Goal: Task Accomplishment & Management: Complete application form

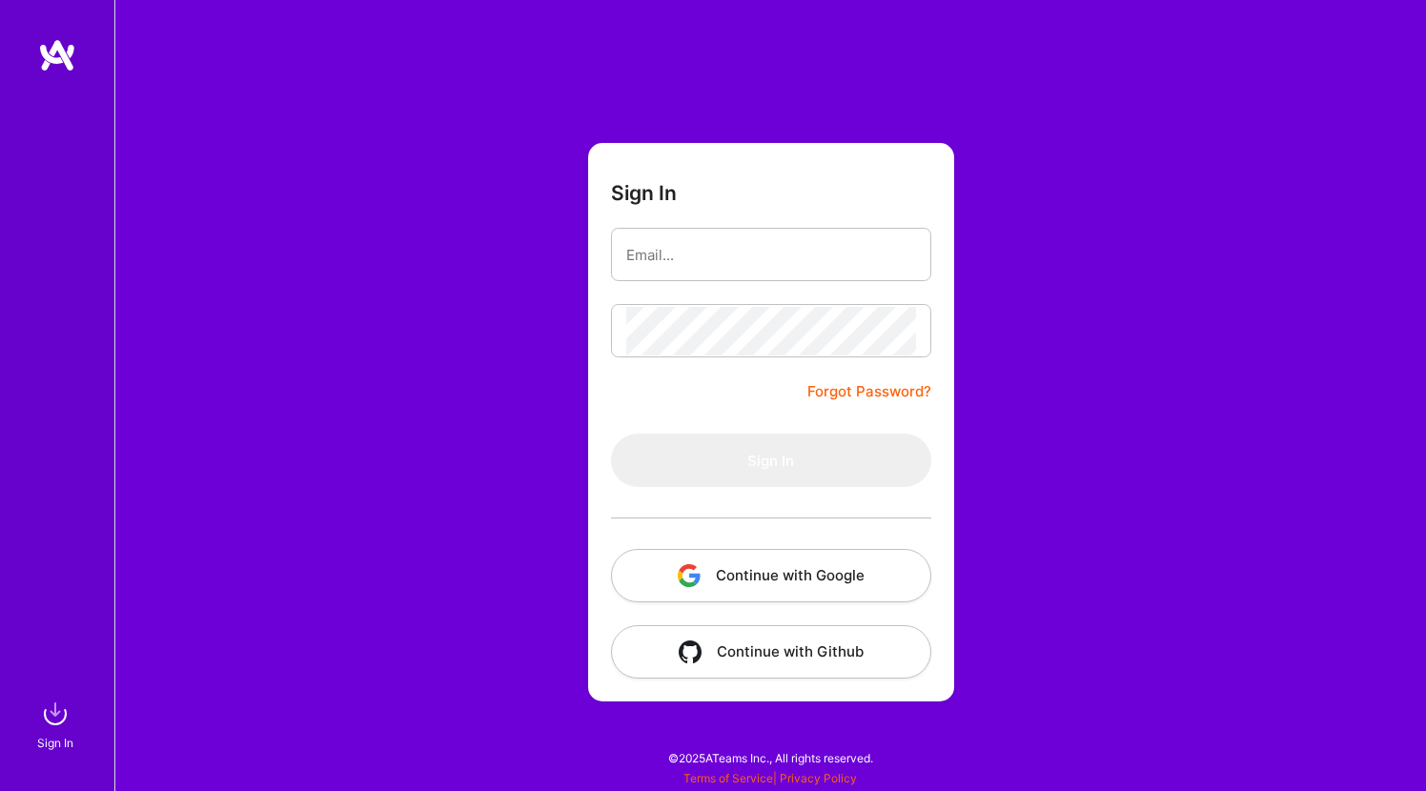
click at [769, 570] on button "Continue with Google" at bounding box center [771, 575] width 320 height 53
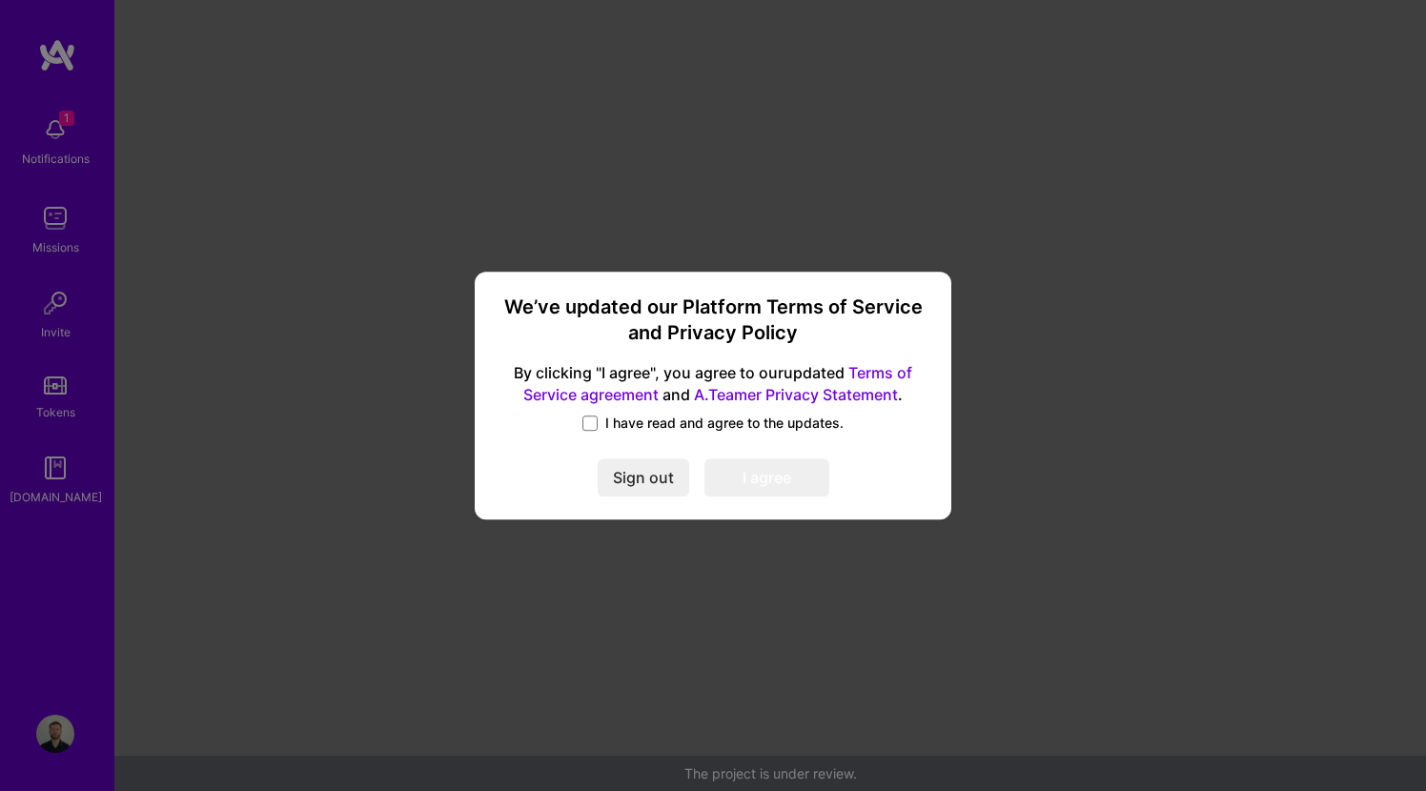
click at [656, 417] on span "I have read and agree to the updates." at bounding box center [724, 423] width 238 height 19
click at [0, 0] on input "I have read and agree to the updates." at bounding box center [0, 0] width 0 height 0
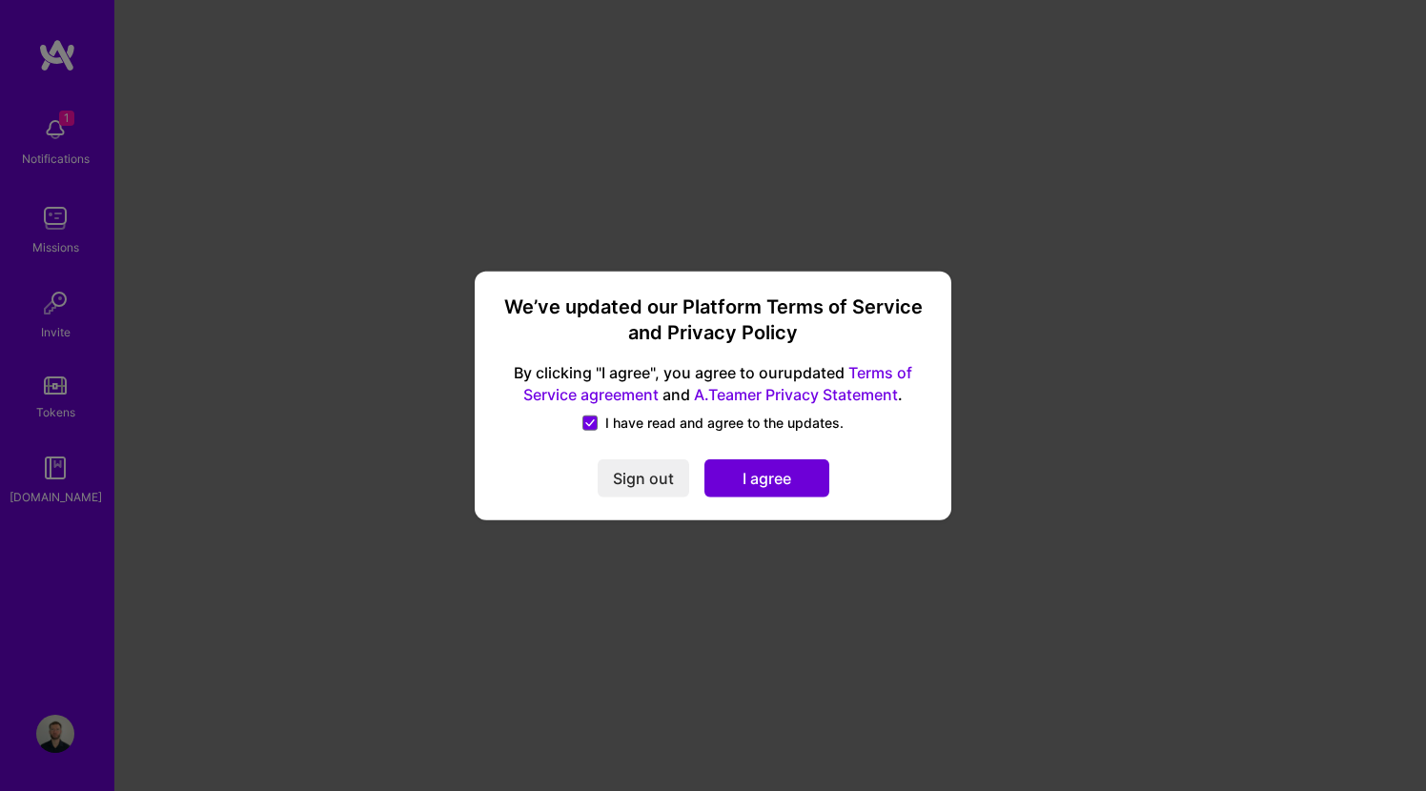
click at [736, 484] on button "I agree" at bounding box center [766, 477] width 125 height 38
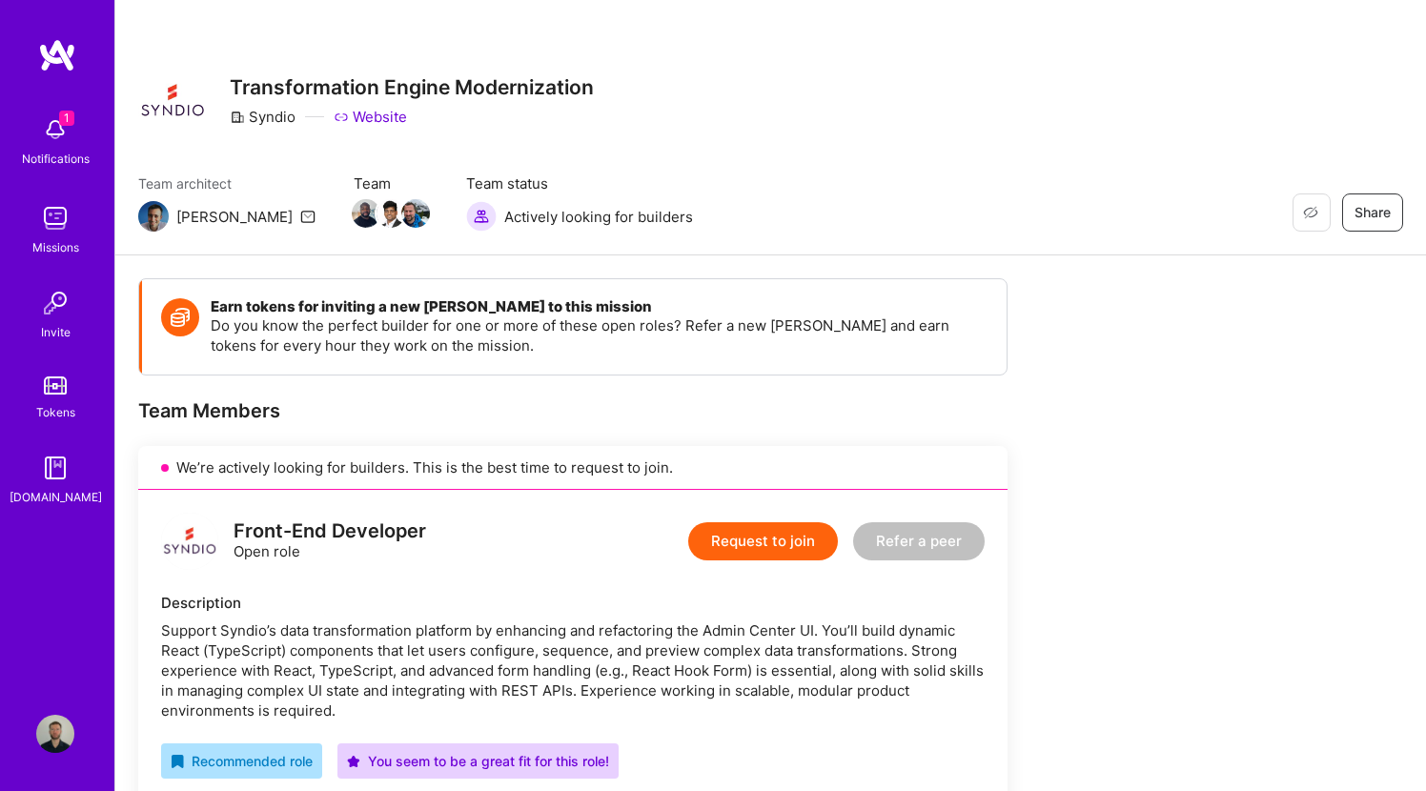
click at [759, 550] on button "Request to join" at bounding box center [763, 541] width 150 height 38
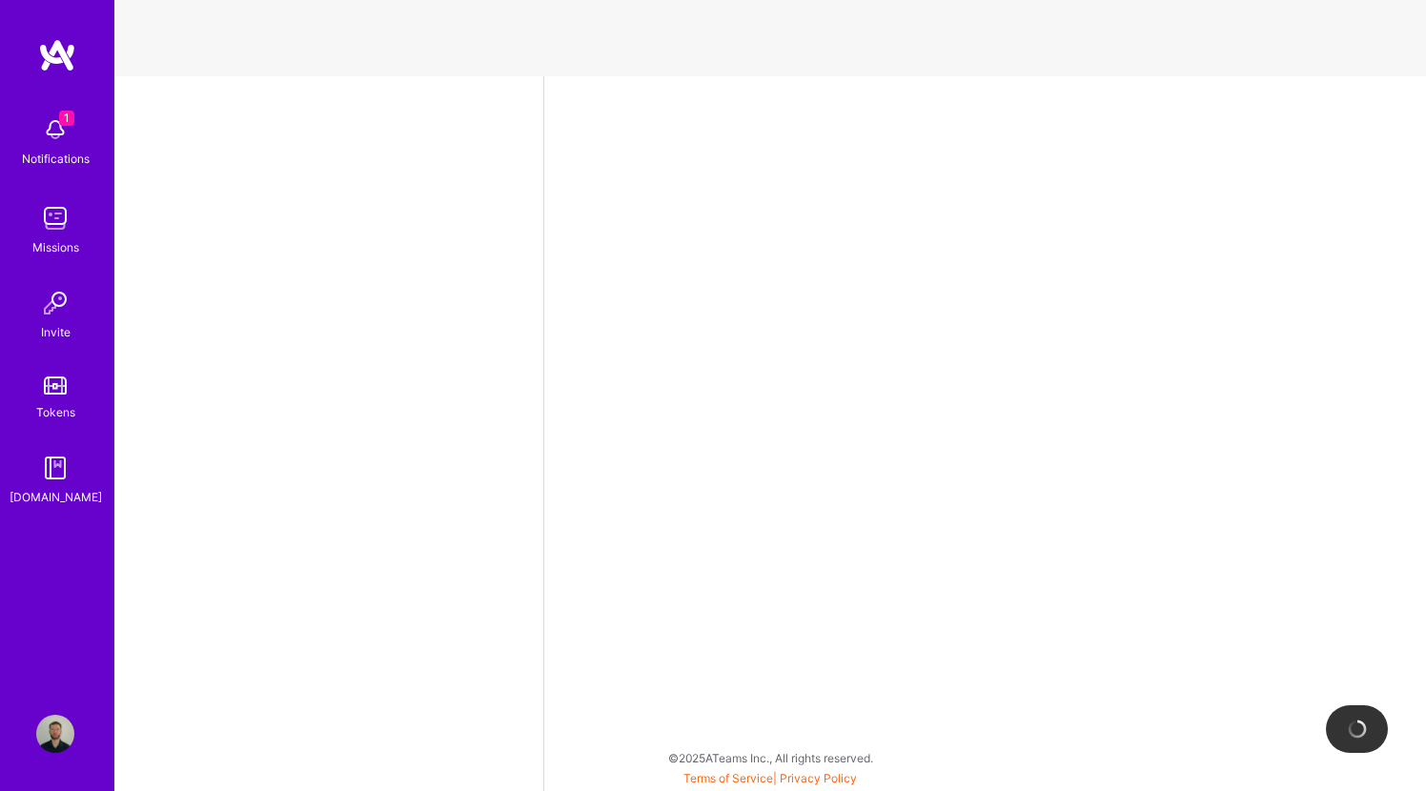
select select "BR"
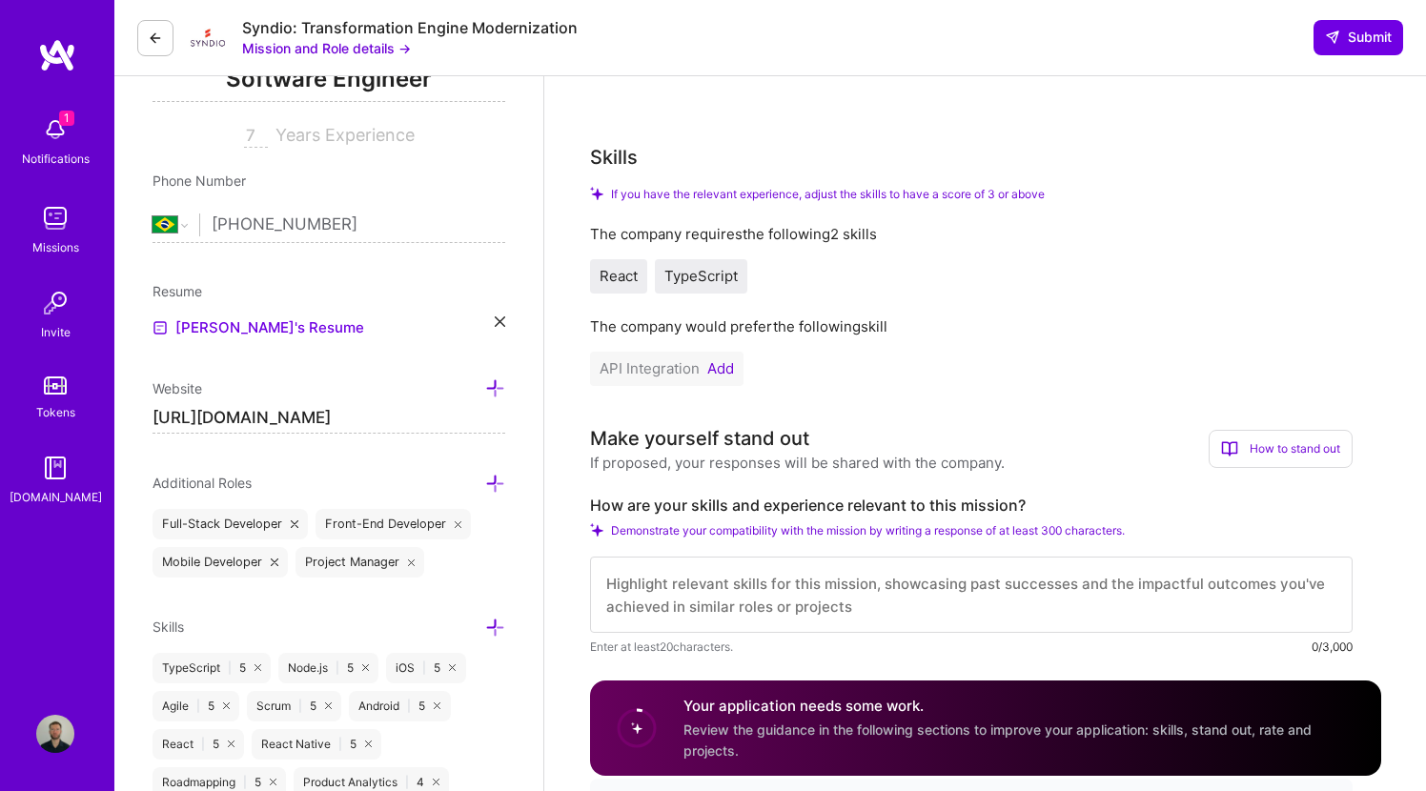
scroll to position [457, 0]
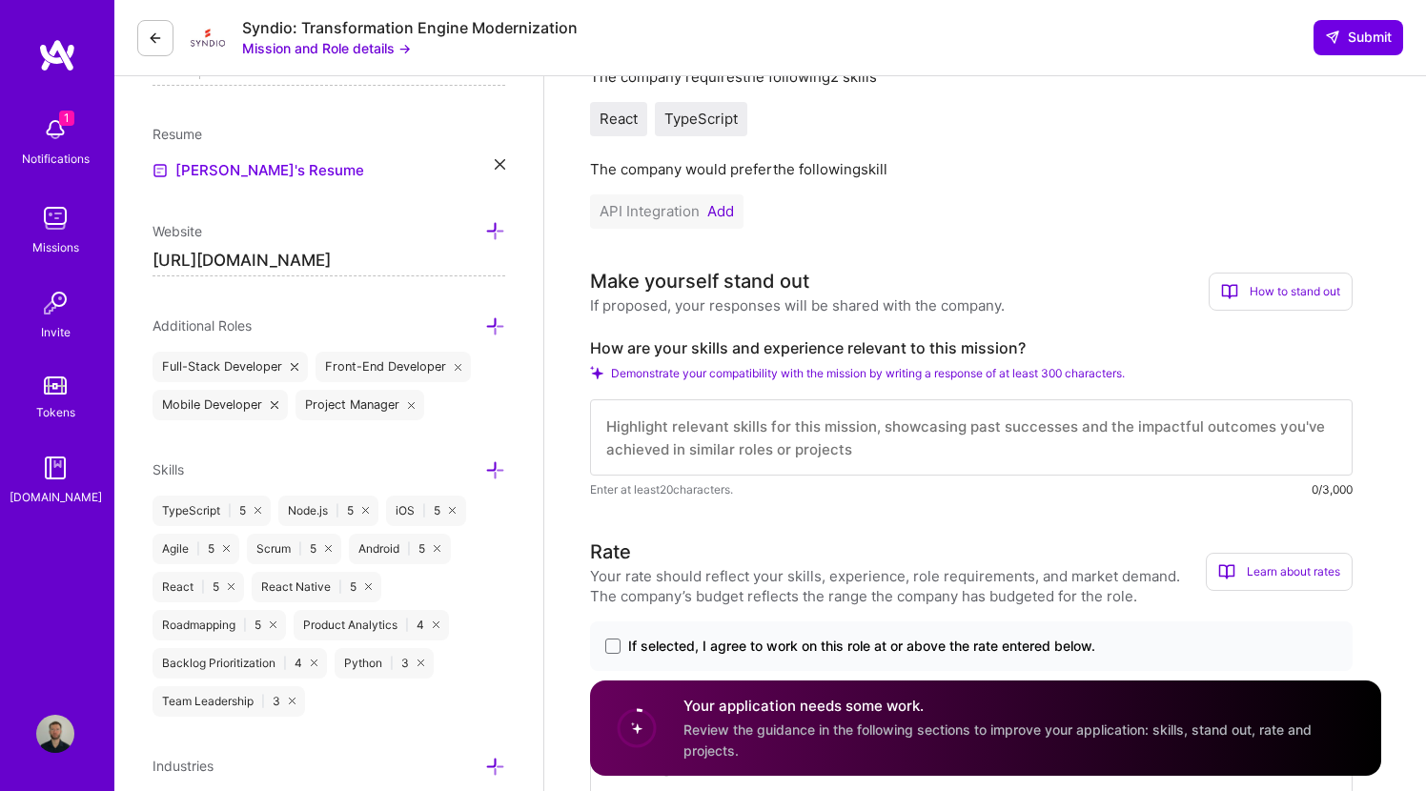
click at [688, 414] on textarea at bounding box center [971, 437] width 762 height 76
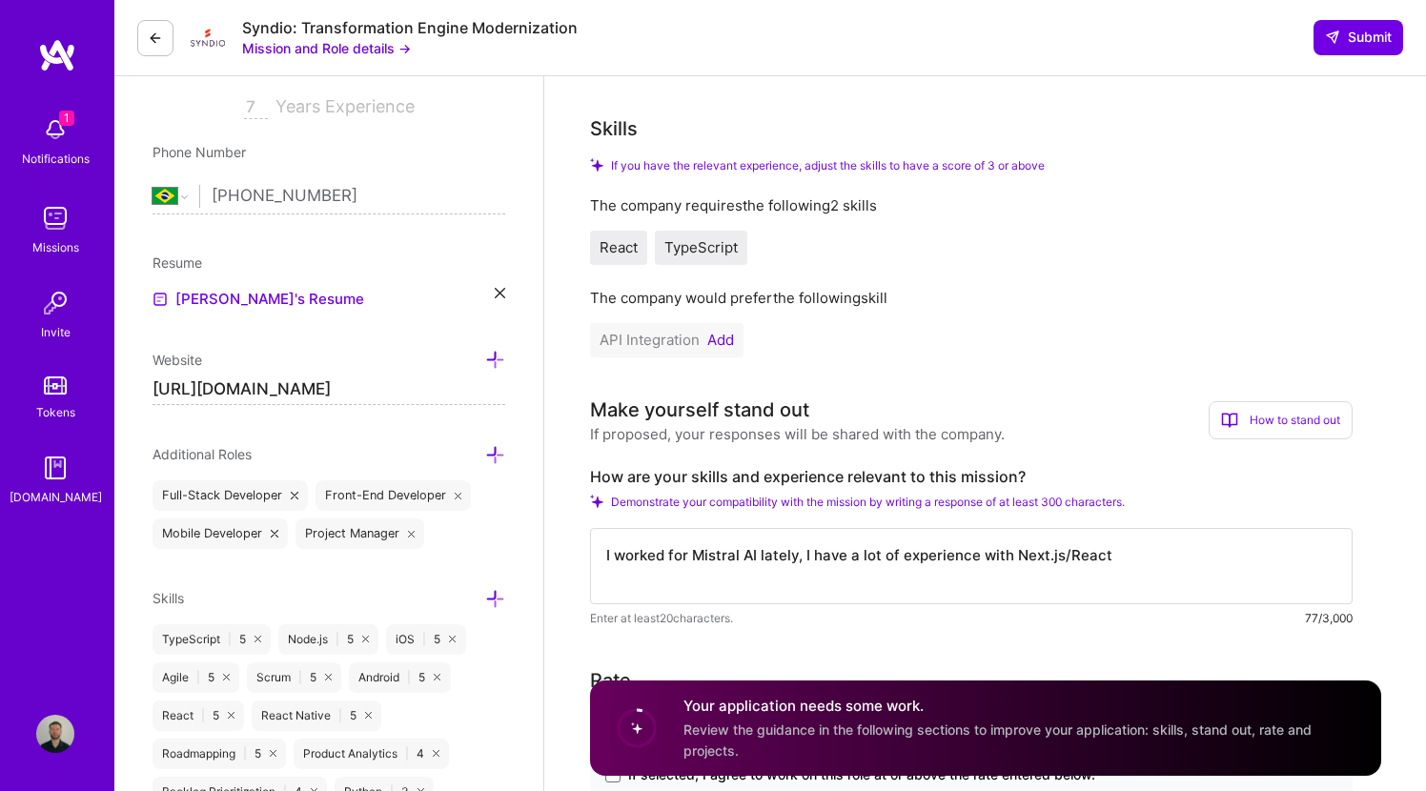
scroll to position [350, 0]
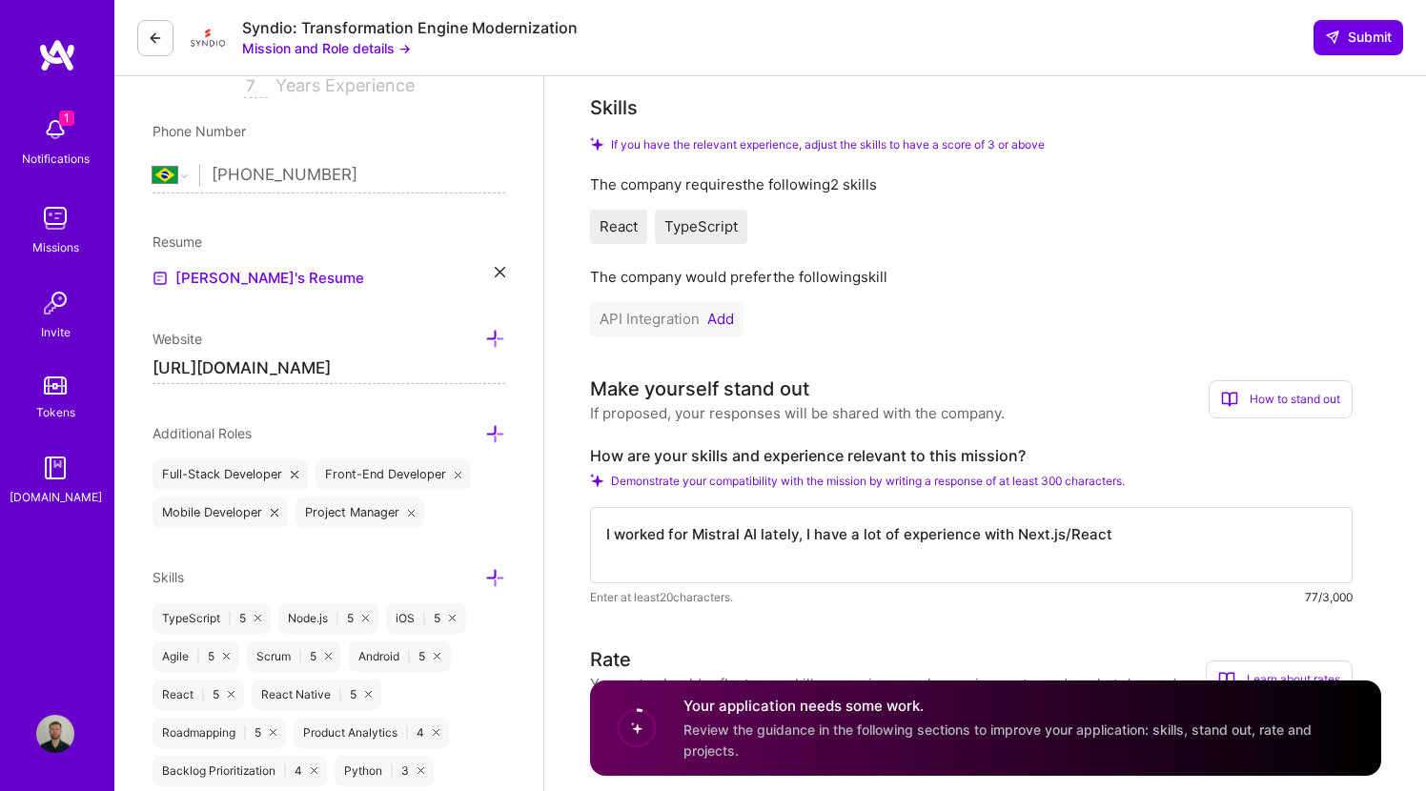
click at [726, 316] on button "Add" at bounding box center [720, 319] width 27 height 15
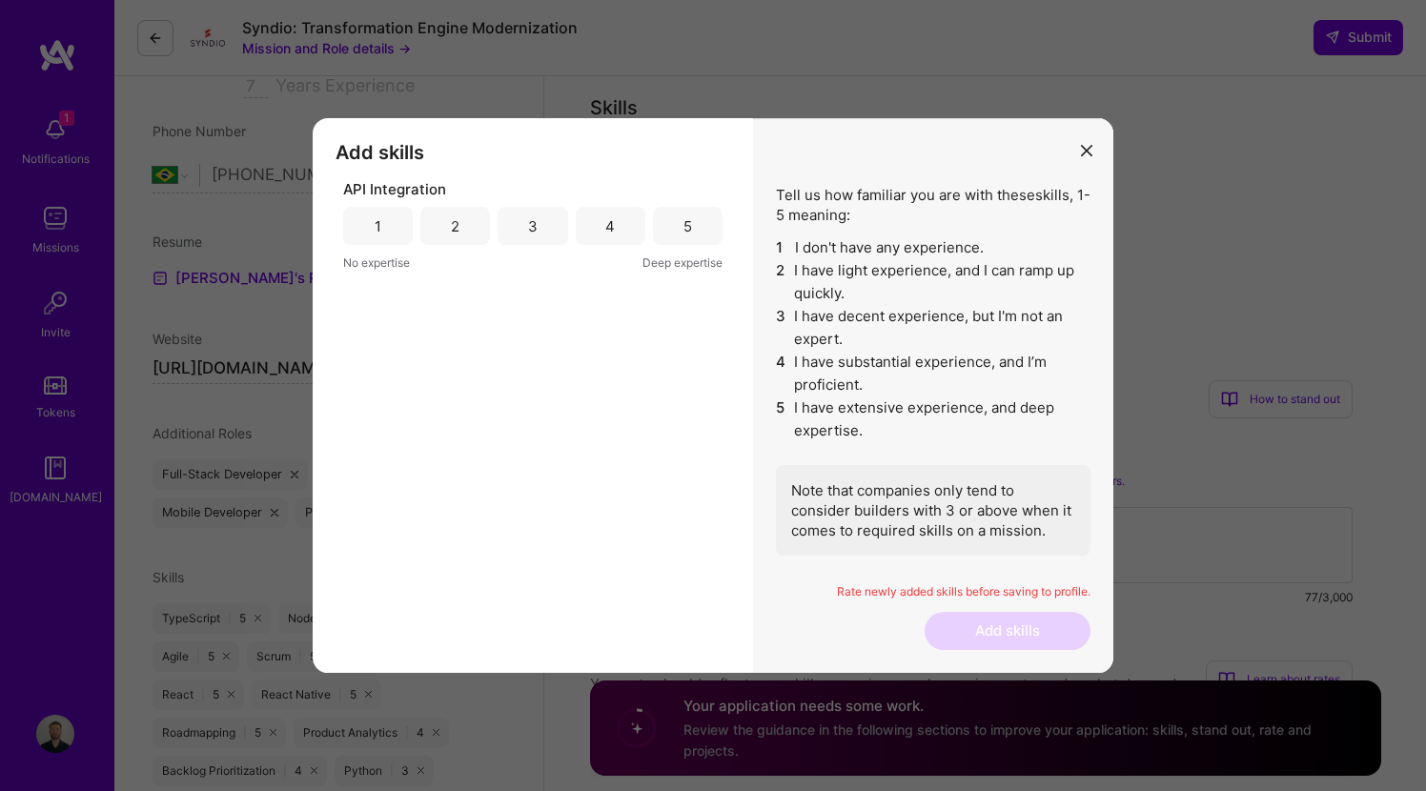
click at [703, 227] on div "5" at bounding box center [688, 226] width 70 height 38
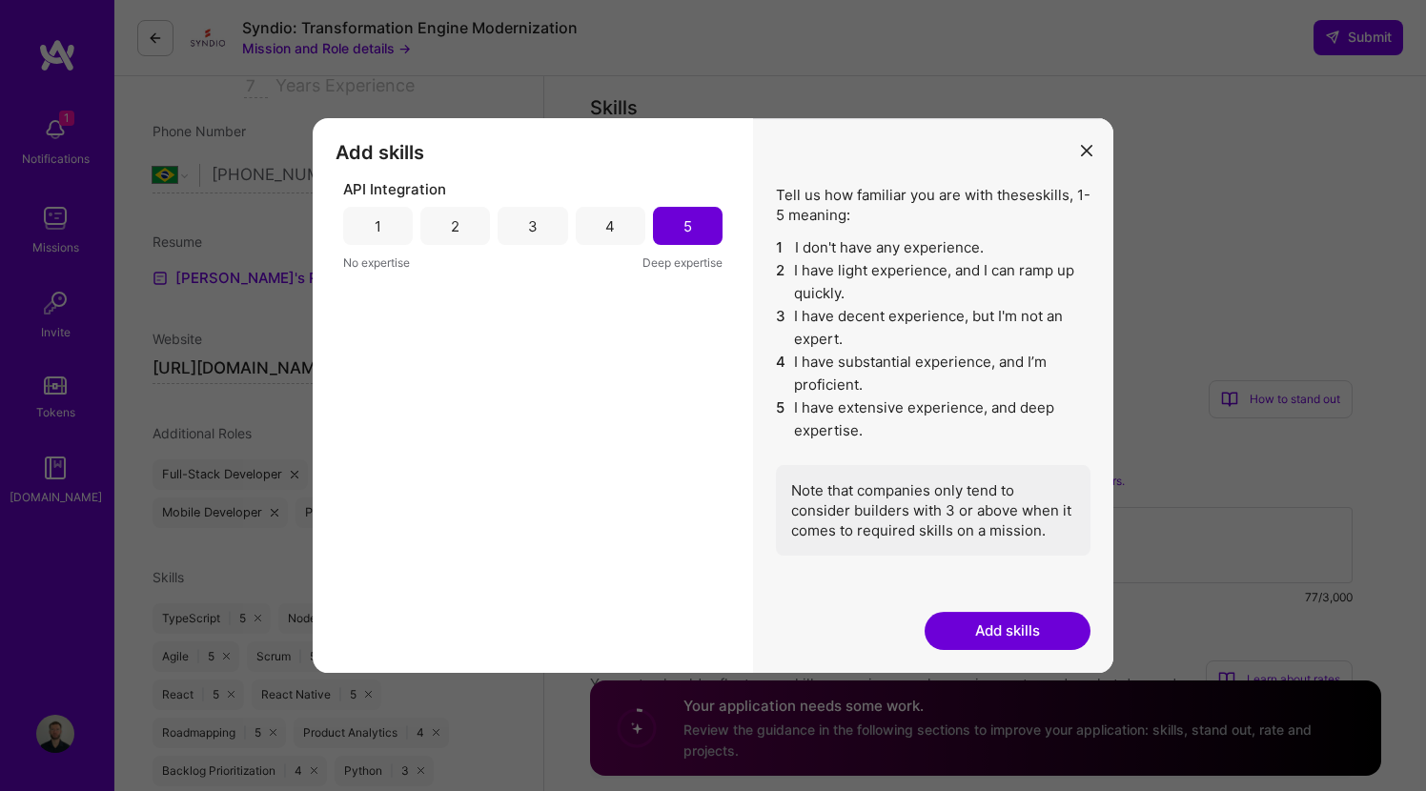
click at [996, 650] on div "Tell us how familiar you are with these skills , 1-5 meaning: 1 I don't have an…" at bounding box center [933, 395] width 360 height 555
click at [994, 632] on button "Add skills" at bounding box center [1007, 631] width 166 height 38
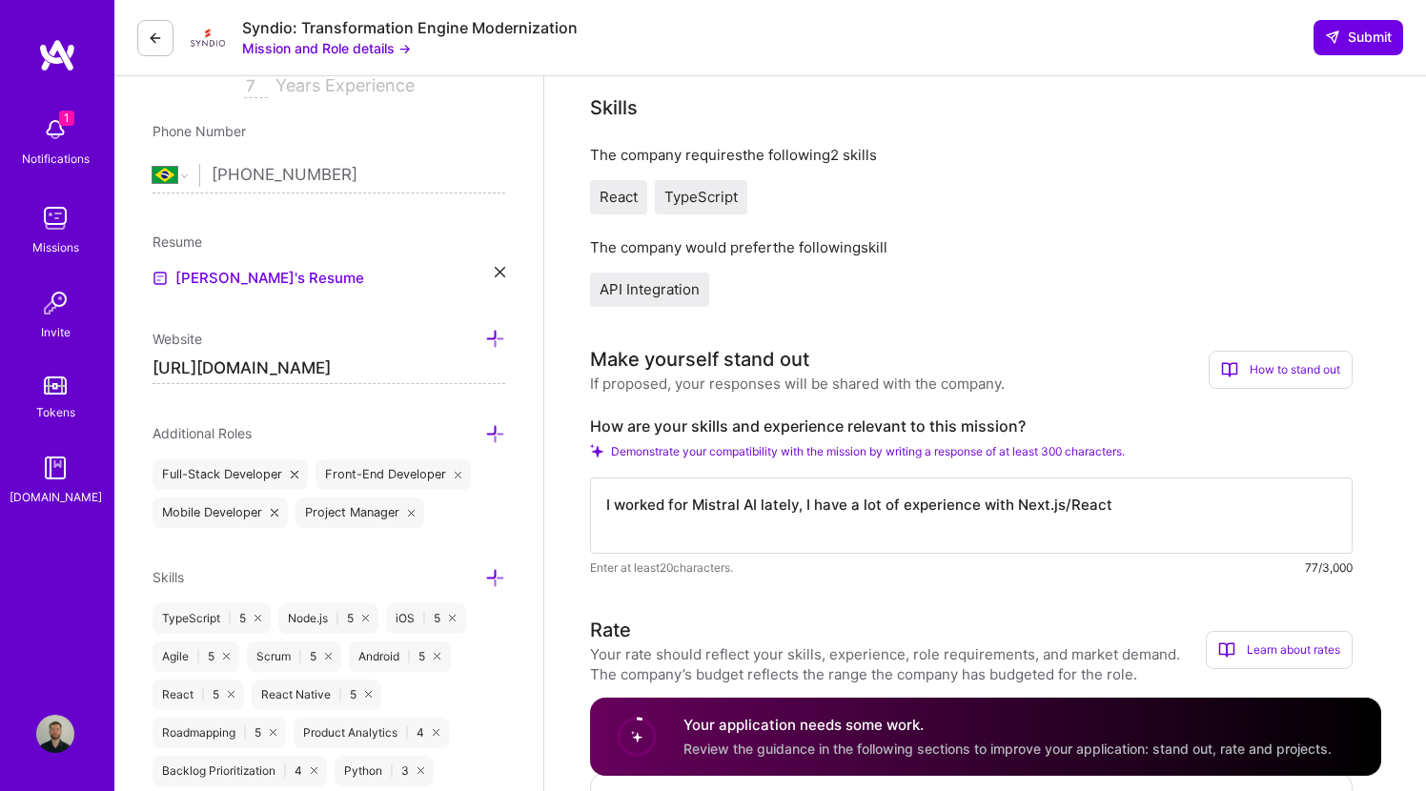
click at [1119, 505] on textarea "I worked for Mistral AI lately, I have a lot of experience with Next.js/React" at bounding box center [971, 515] width 762 height 76
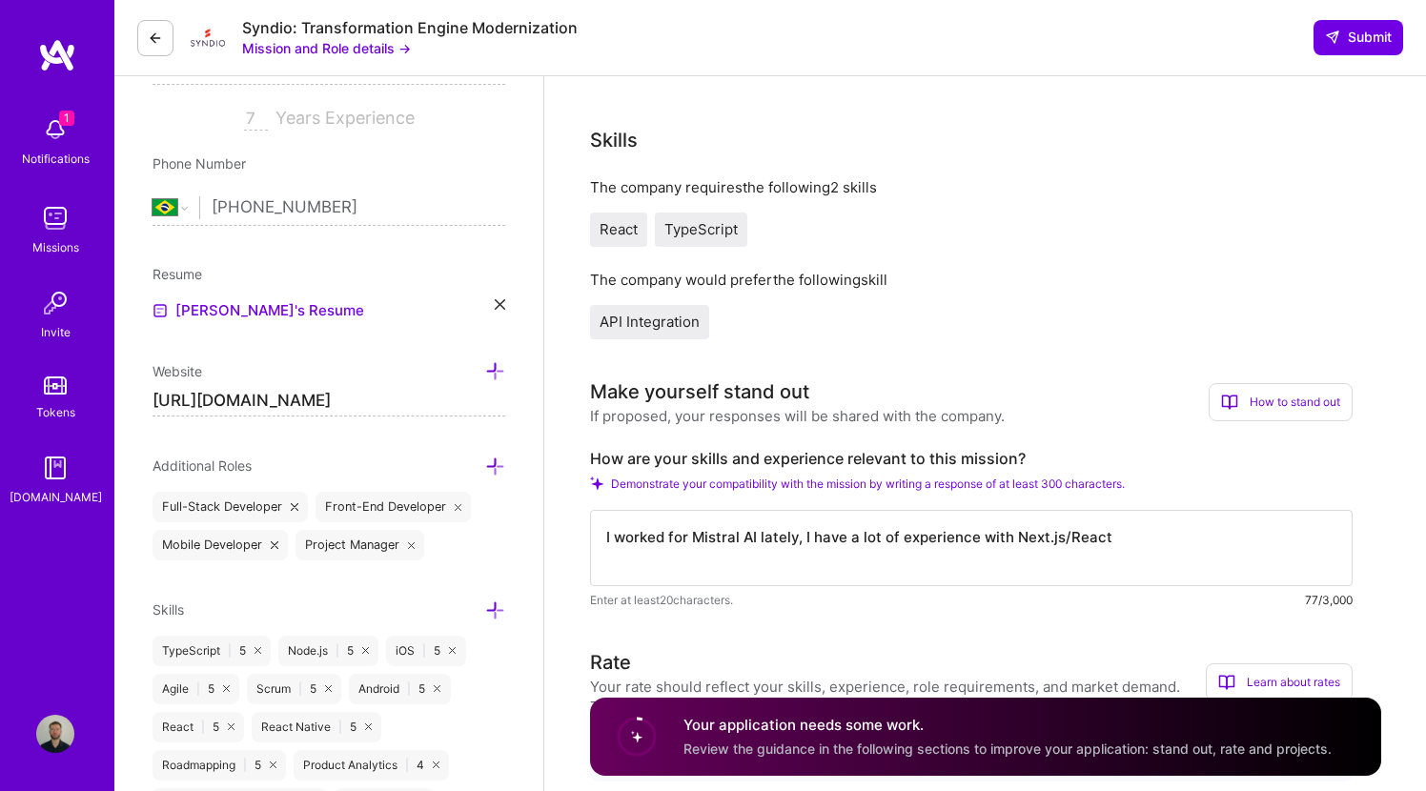
scroll to position [320, 0]
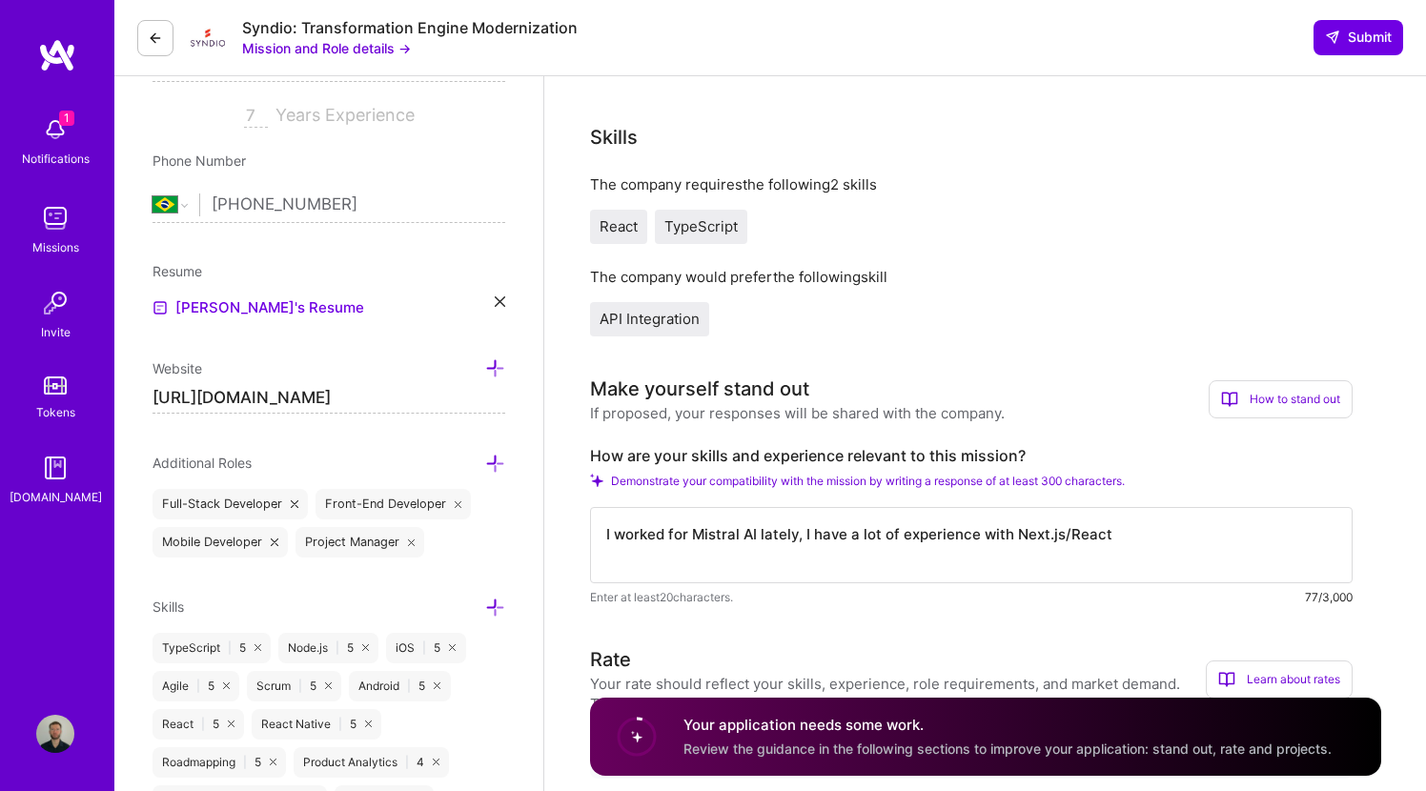
drag, startPoint x: 802, startPoint y: 535, endPoint x: 575, endPoint y: 535, distance: 227.8
click at [919, 539] on textarea "I have a lot of experience with Next.js/React" at bounding box center [971, 545] width 762 height 76
click at [919, 528] on textarea "I have a lot of experience with Next.js/React" at bounding box center [971, 545] width 762 height 76
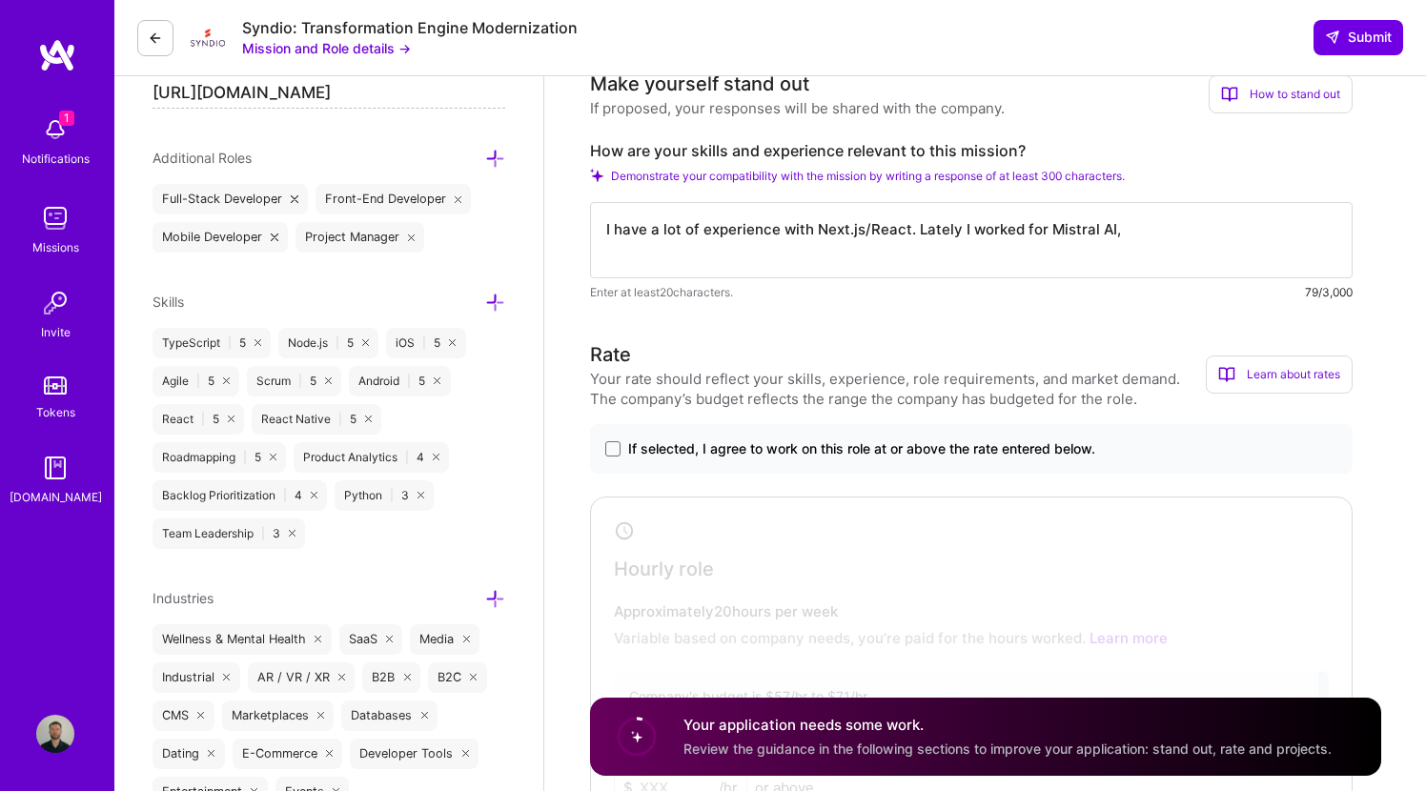
scroll to position [643, 0]
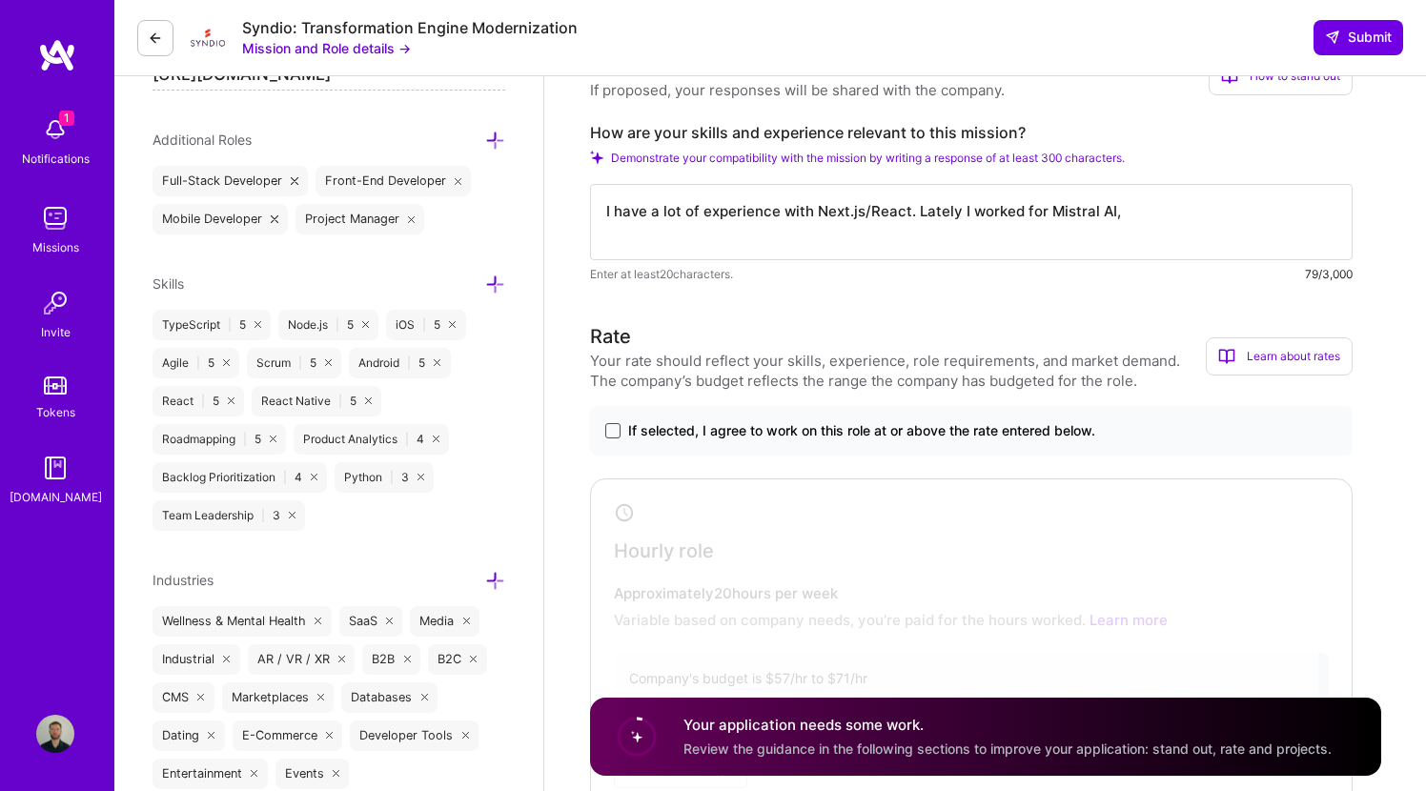
type textarea "I have a lot of experience with Next.js/React. Lately I worked for Mistral AI,"
click at [619, 432] on span at bounding box center [612, 430] width 15 height 15
click at [0, 0] on input "If selected, I agree to work on this role at or above the rate entered below." at bounding box center [0, 0] width 0 height 0
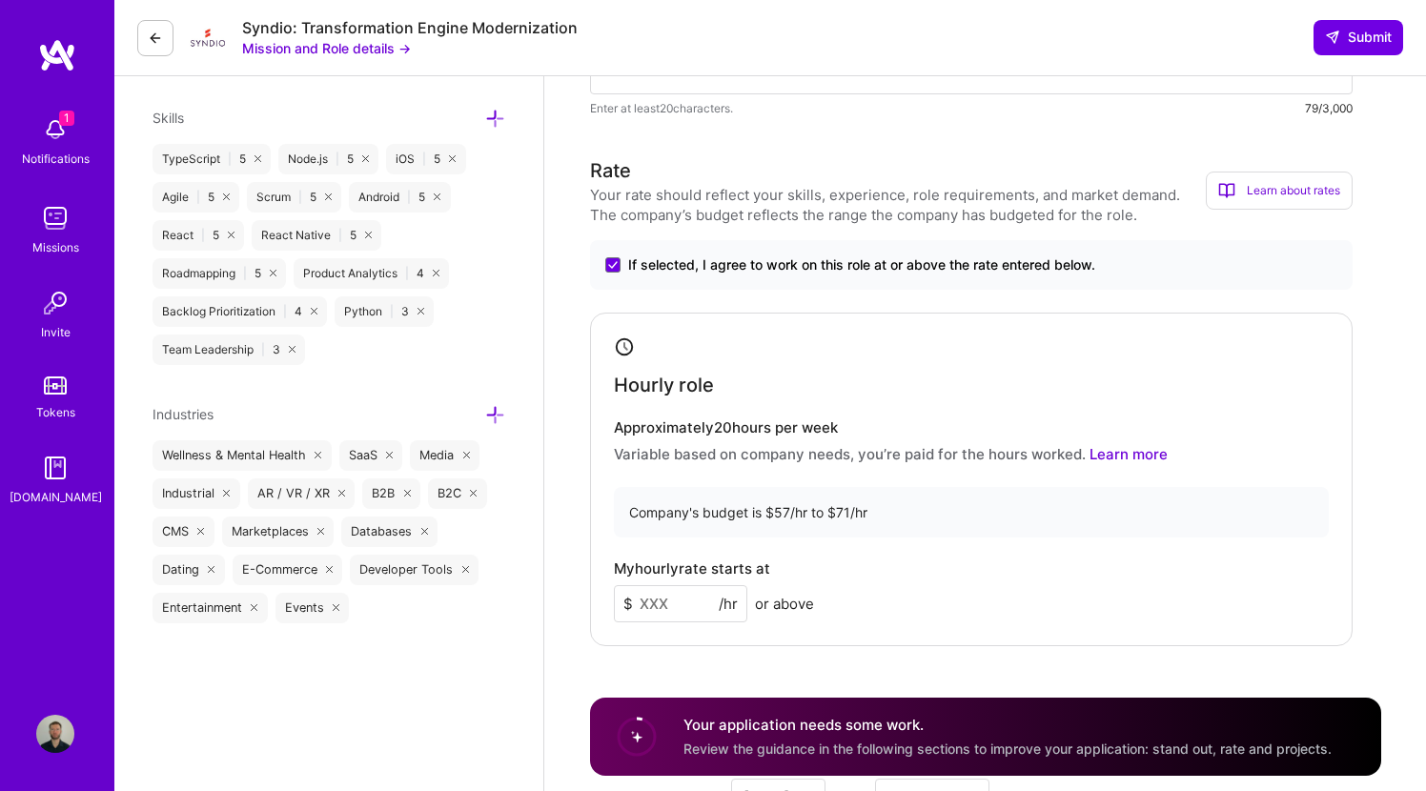
scroll to position [810, 0]
click at [701, 592] on input at bounding box center [680, 602] width 133 height 37
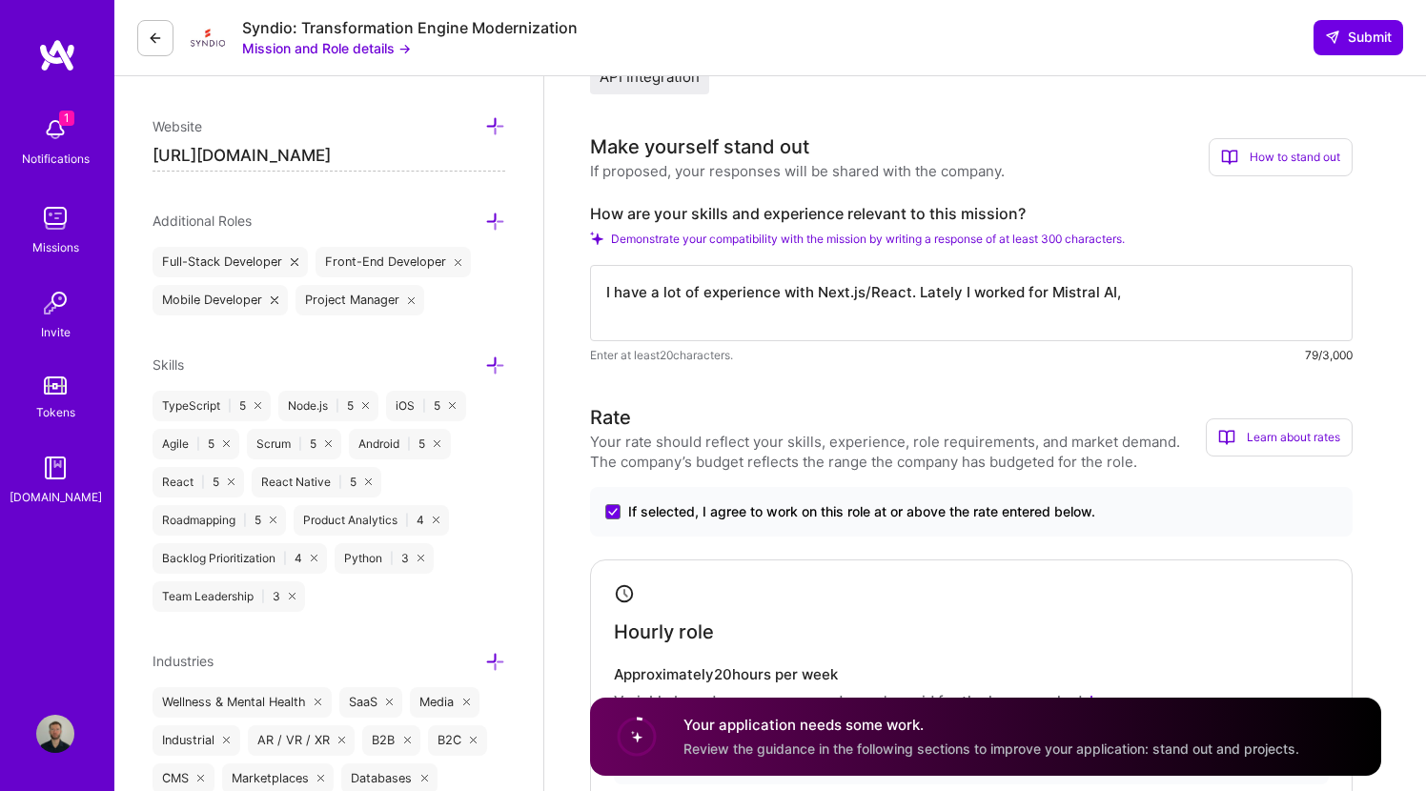
scroll to position [558, 0]
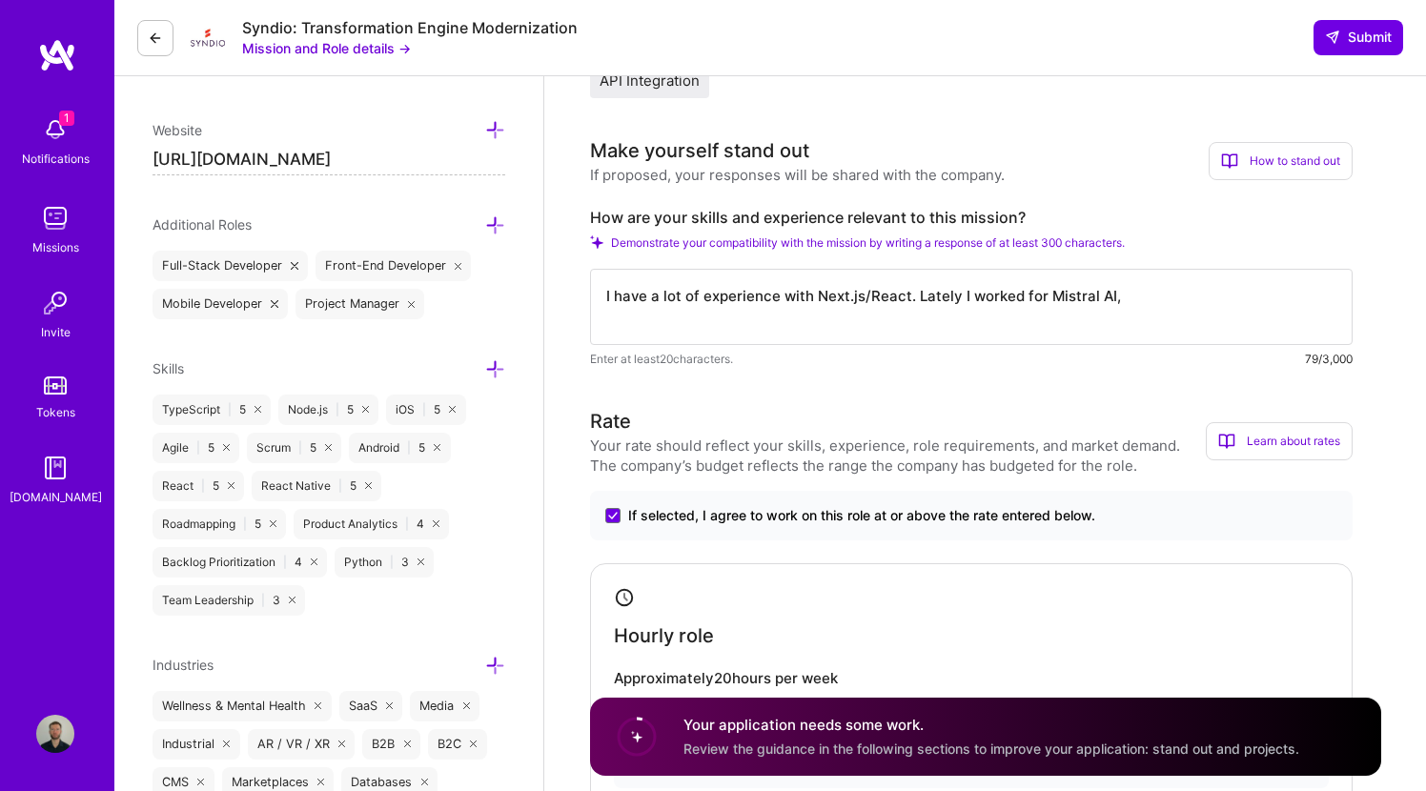
type input "65"
click at [622, 296] on textarea "I have a lot of experience with Next.js/React. Lately I worked for Mistral AI," at bounding box center [971, 307] width 762 height 76
click at [936, 294] on textarea "Hi, I have a lot of experience with Next.js/React. Lately I worked for Mistral …" at bounding box center [971, 307] width 762 height 76
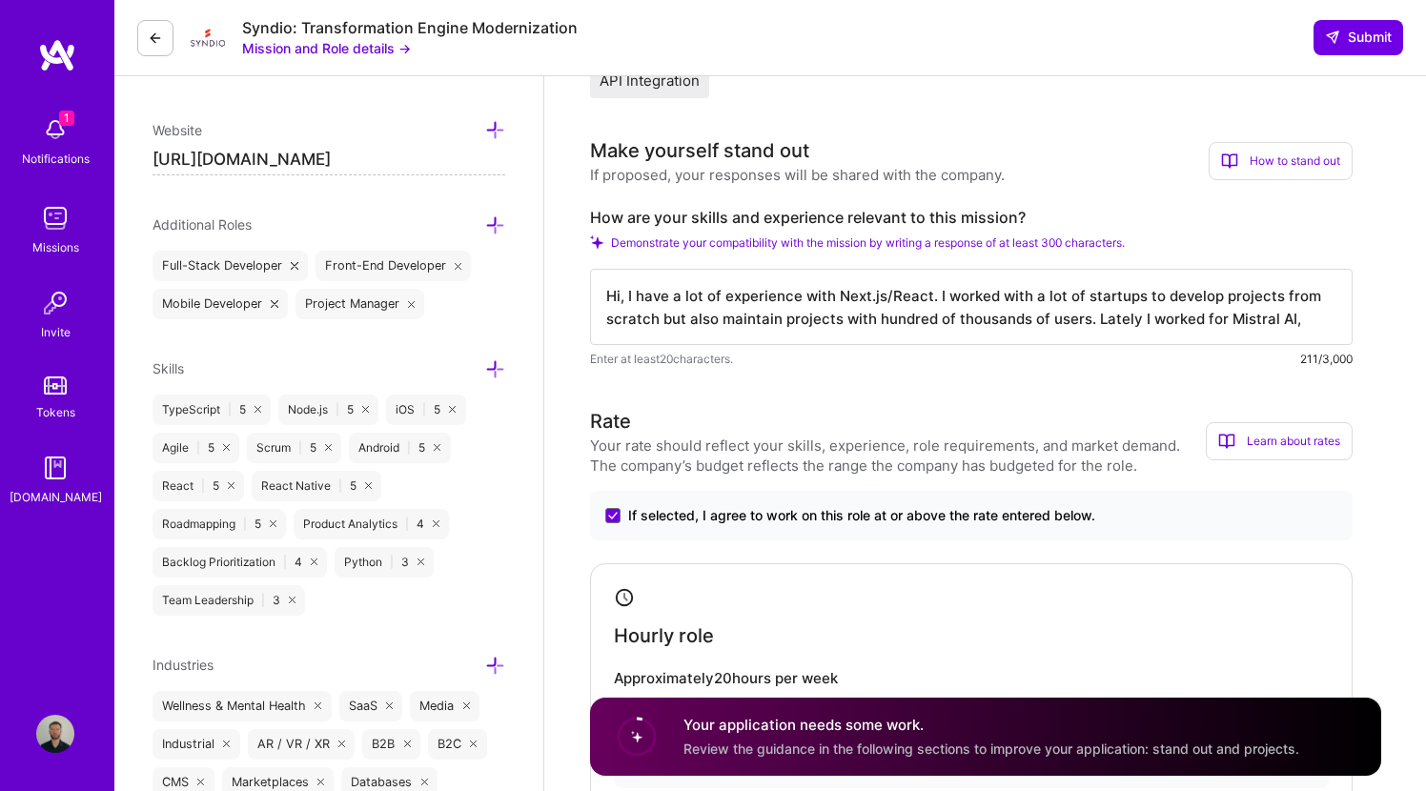
click at [1140, 295] on textarea "Hi, I have a lot of experience with Next.js/React. I worked with a lot of start…" at bounding box center [971, 307] width 762 height 76
click at [1228, 317] on textarea "Hi, I have a lot of experience with Next.js/React. I worked with a lot of start…" at bounding box center [971, 307] width 762 height 76
click at [776, 316] on textarea "Hi, I have a lot of experience with Next.js/React. I worked with a lot of start…" at bounding box center [971, 307] width 762 height 76
click at [1102, 316] on textarea "Hi, I have a lot of experience with Next.js/React. I worked with a lot of start…" at bounding box center [971, 307] width 762 height 76
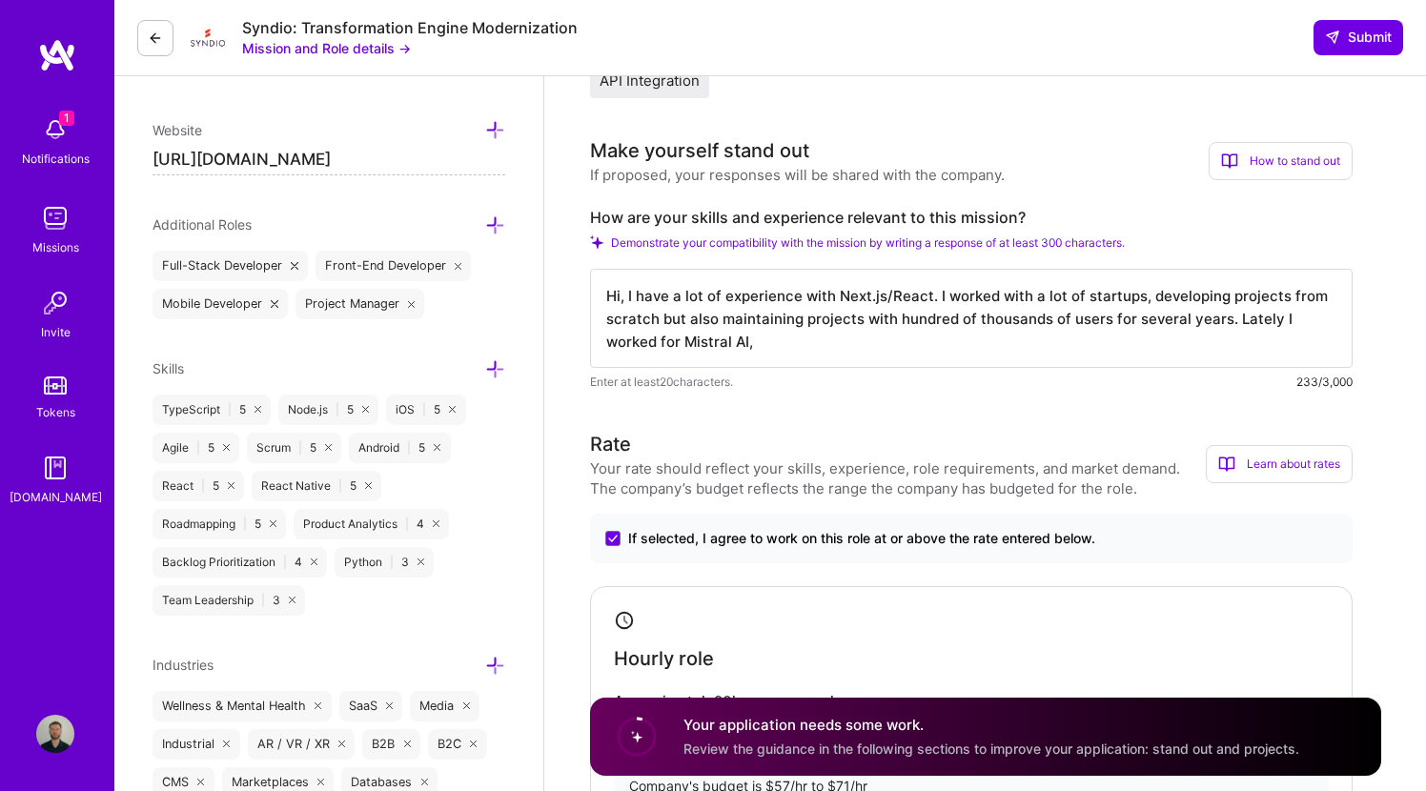
click at [922, 336] on textarea "Hi, I have a lot of experience with Next.js/React. I worked with a lot of start…" at bounding box center [971, 318] width 762 height 99
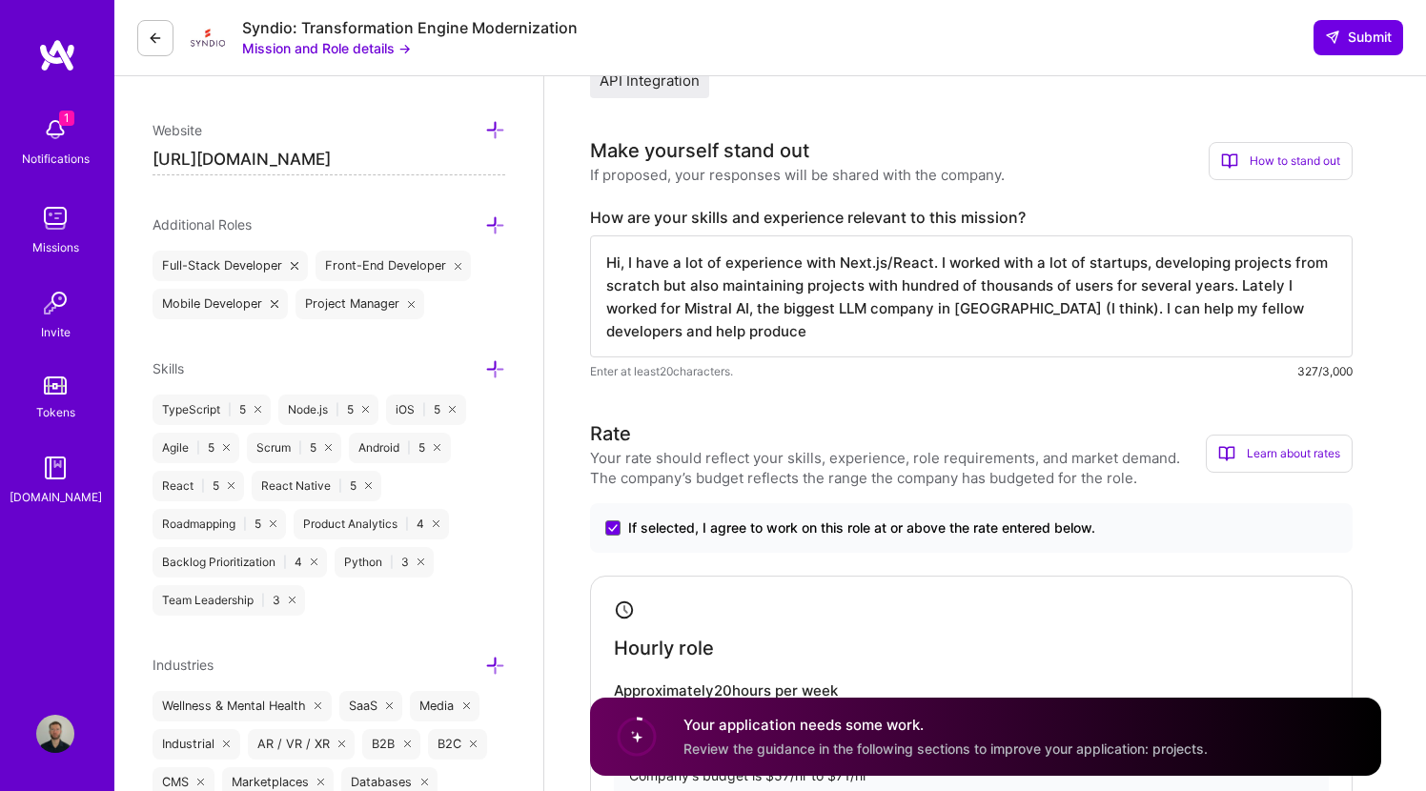
click at [1268, 309] on textarea "Hi, I have a lot of experience with Next.js/React. I worked with a lot of start…" at bounding box center [971, 296] width 762 height 122
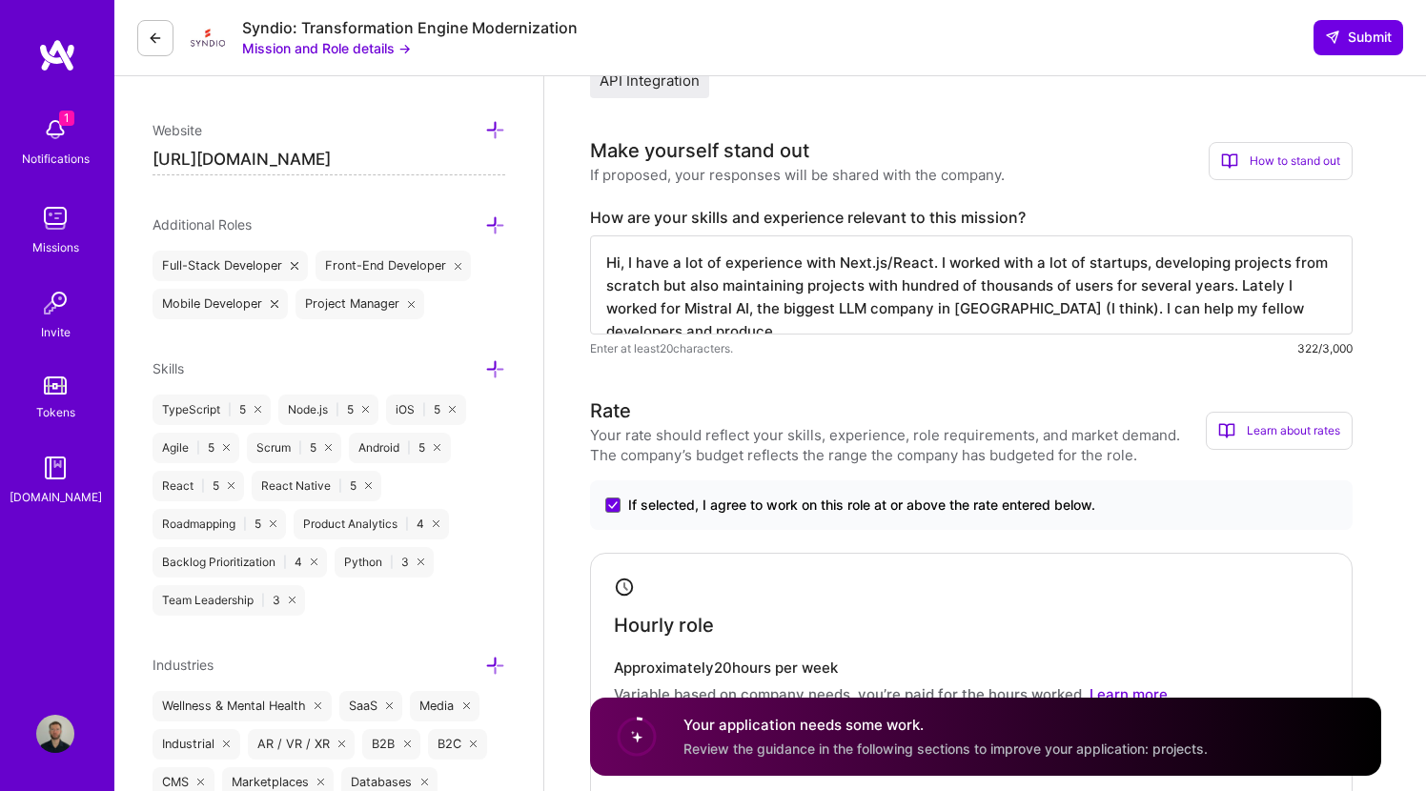
click at [1330, 315] on textarea "Hi, I have a lot of experience with Next.js/React. I worked with a lot of start…" at bounding box center [971, 284] width 762 height 99
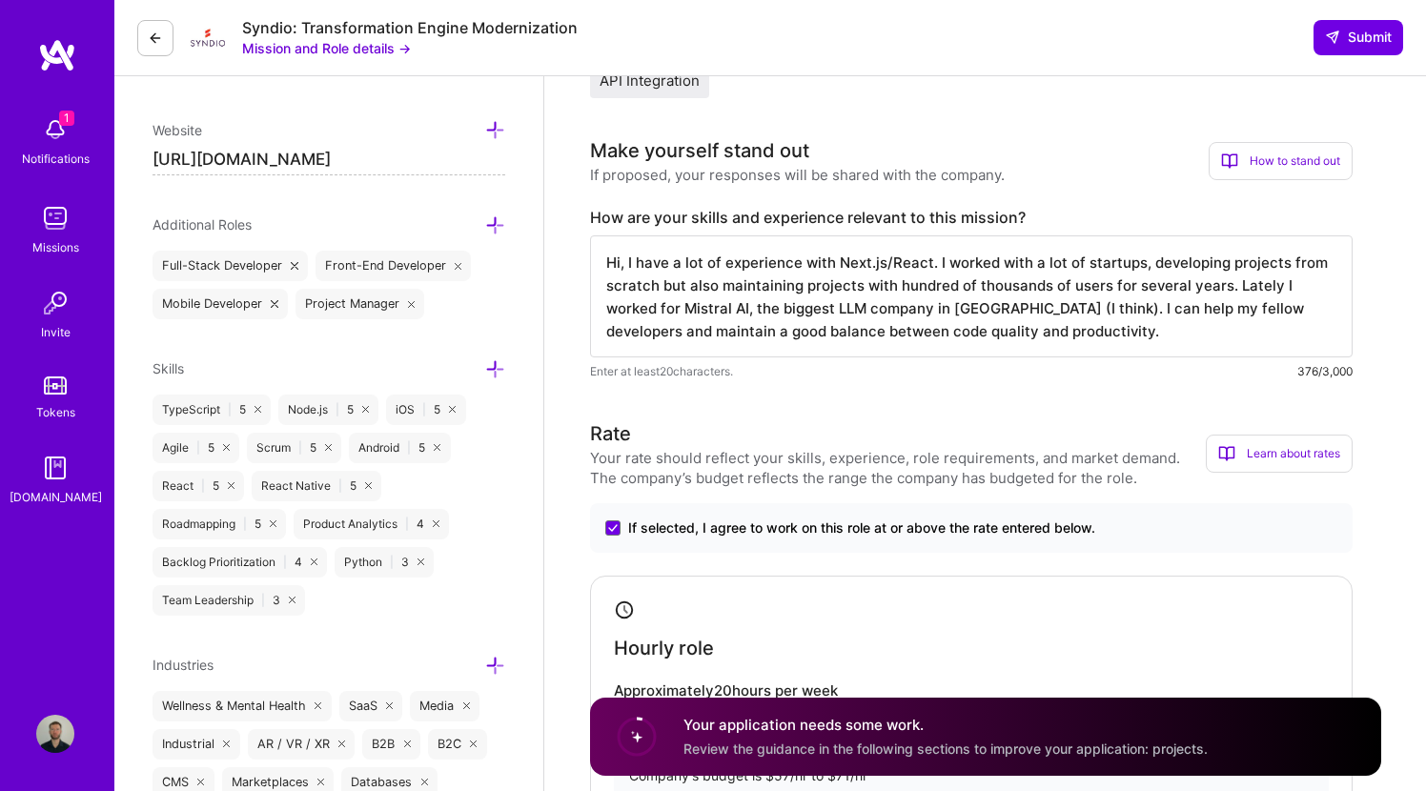
click at [1221, 282] on textarea "Hi, I have a lot of experience with Next.js/React. I worked with a lot of start…" at bounding box center [971, 296] width 762 height 122
click at [1246, 325] on textarea "Hi, I have a lot of experience with Next.js/React. I worked with a lot of start…" at bounding box center [971, 296] width 762 height 122
click at [1249, 311] on textarea "Hi, I have a lot of experience with Next.js/React. I worked with a lot of start…" at bounding box center [971, 296] width 762 height 122
click at [619, 331] on textarea "Hi, I have a lot of experience with Next.js/React. I worked with a lot of start…" at bounding box center [971, 296] width 762 height 122
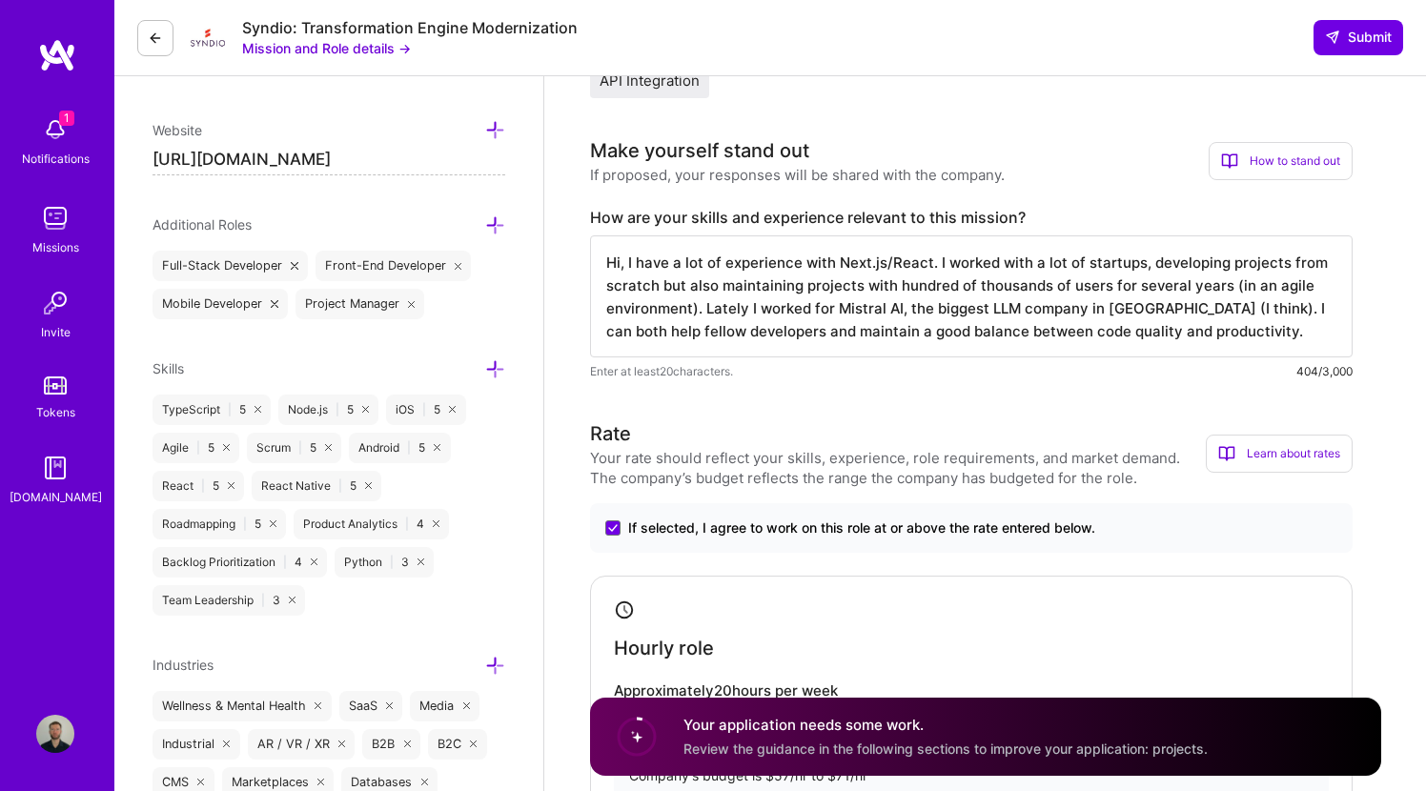
click at [723, 331] on textarea "Hi, I have a lot of experience with Next.js/React. I worked with a lot of start…" at bounding box center [971, 296] width 762 height 122
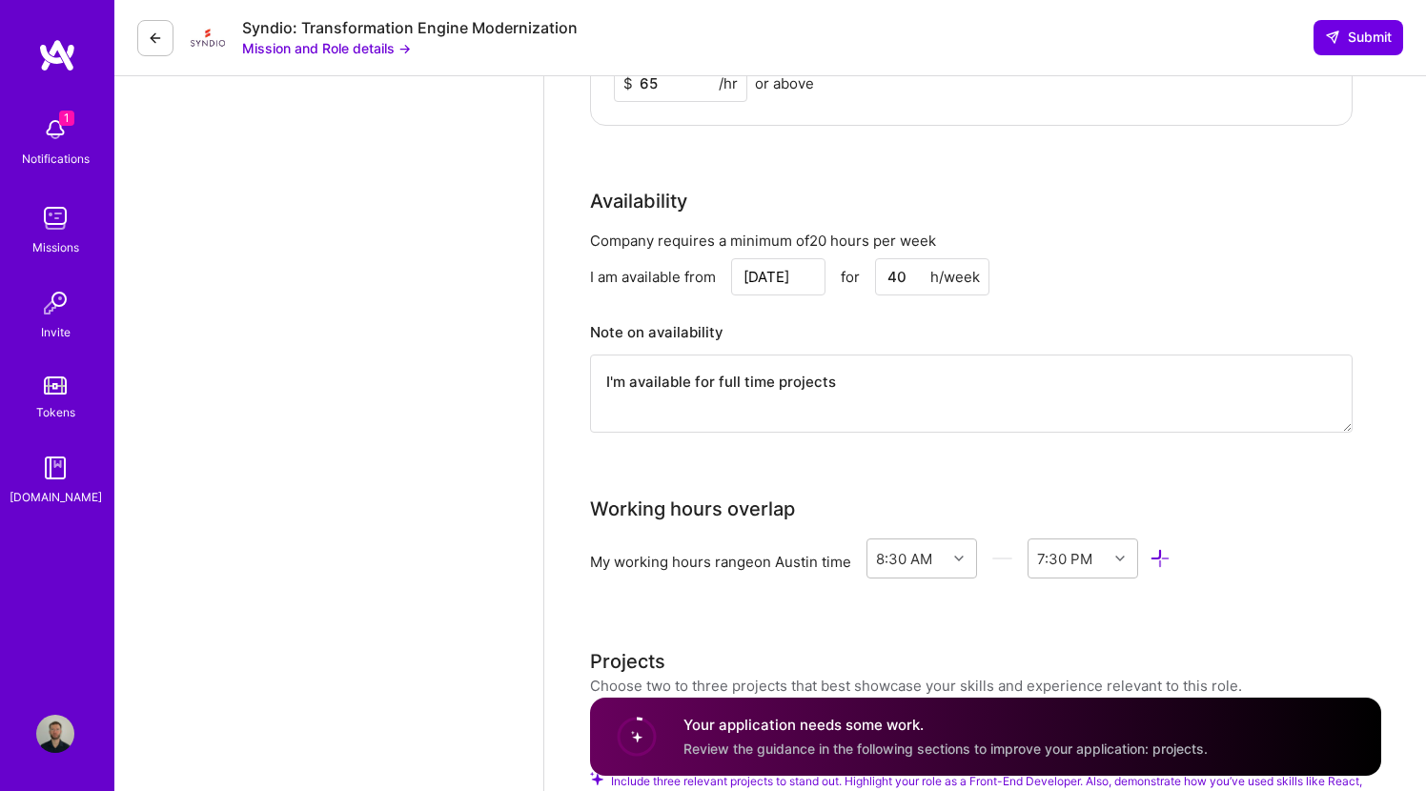
scroll to position [1366, 0]
click at [886, 391] on textarea "I'm available for full time projects" at bounding box center [971, 393] width 762 height 78
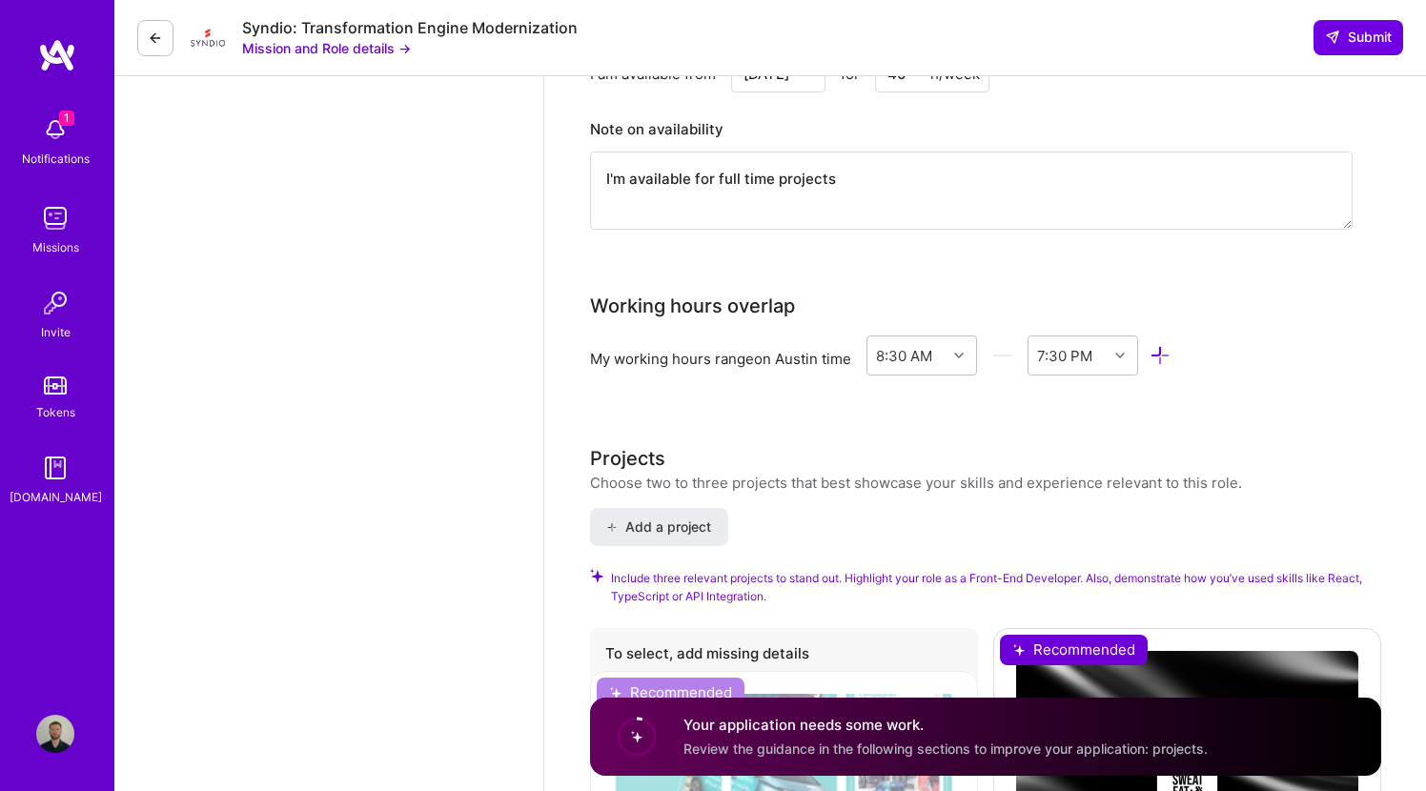
scroll to position [1570, 0]
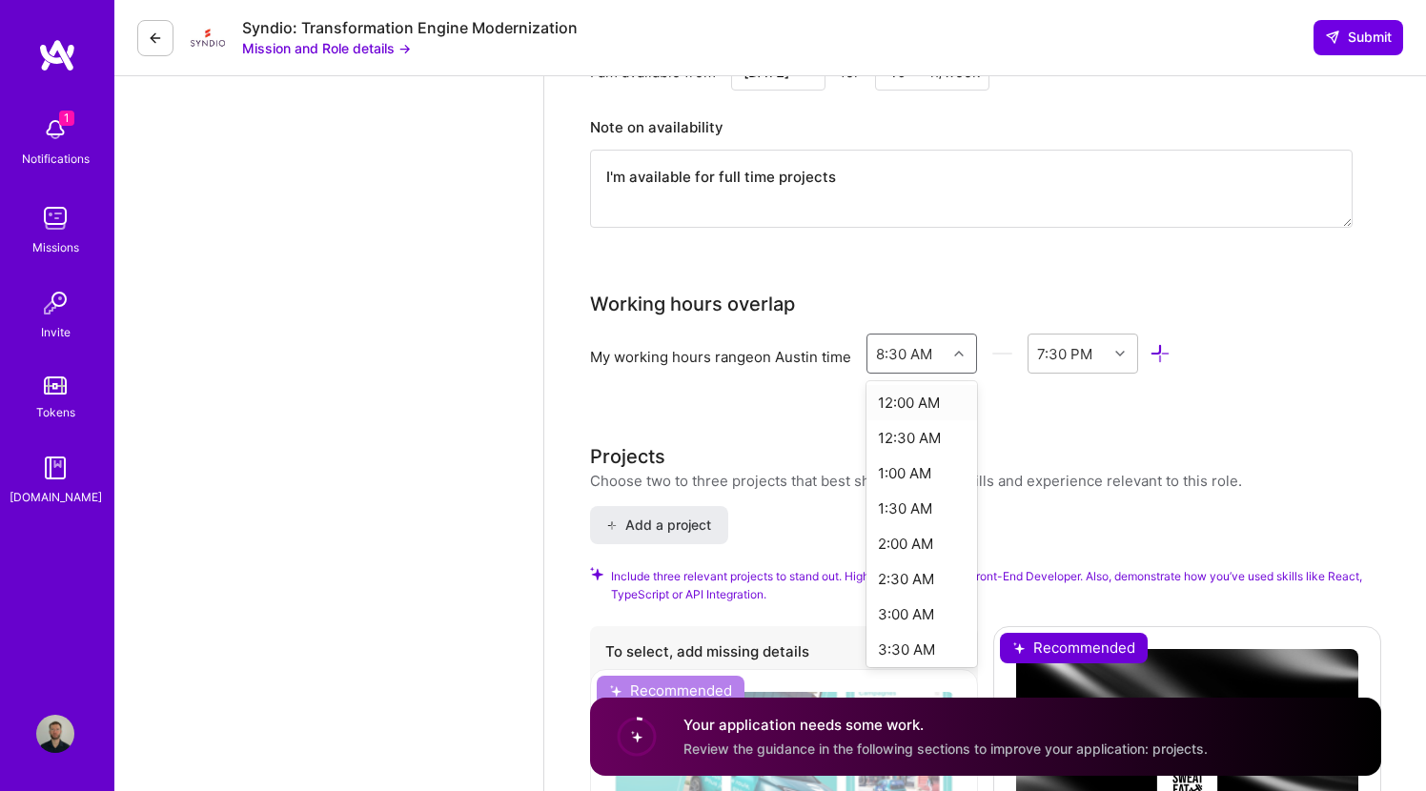
click at [964, 355] on icon at bounding box center [959, 354] width 10 height 10
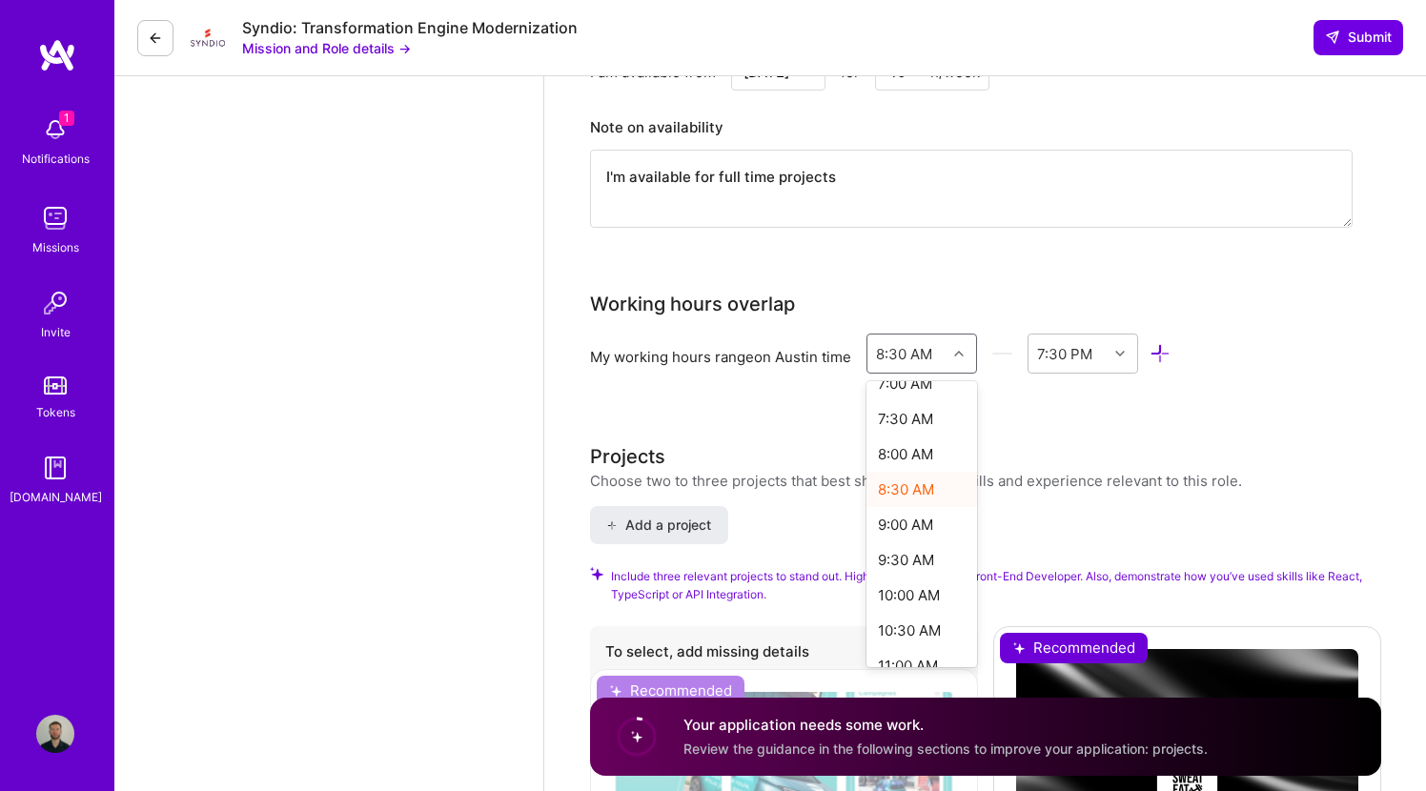
click at [905, 523] on div "9:00 AM" at bounding box center [922, 524] width 112 height 35
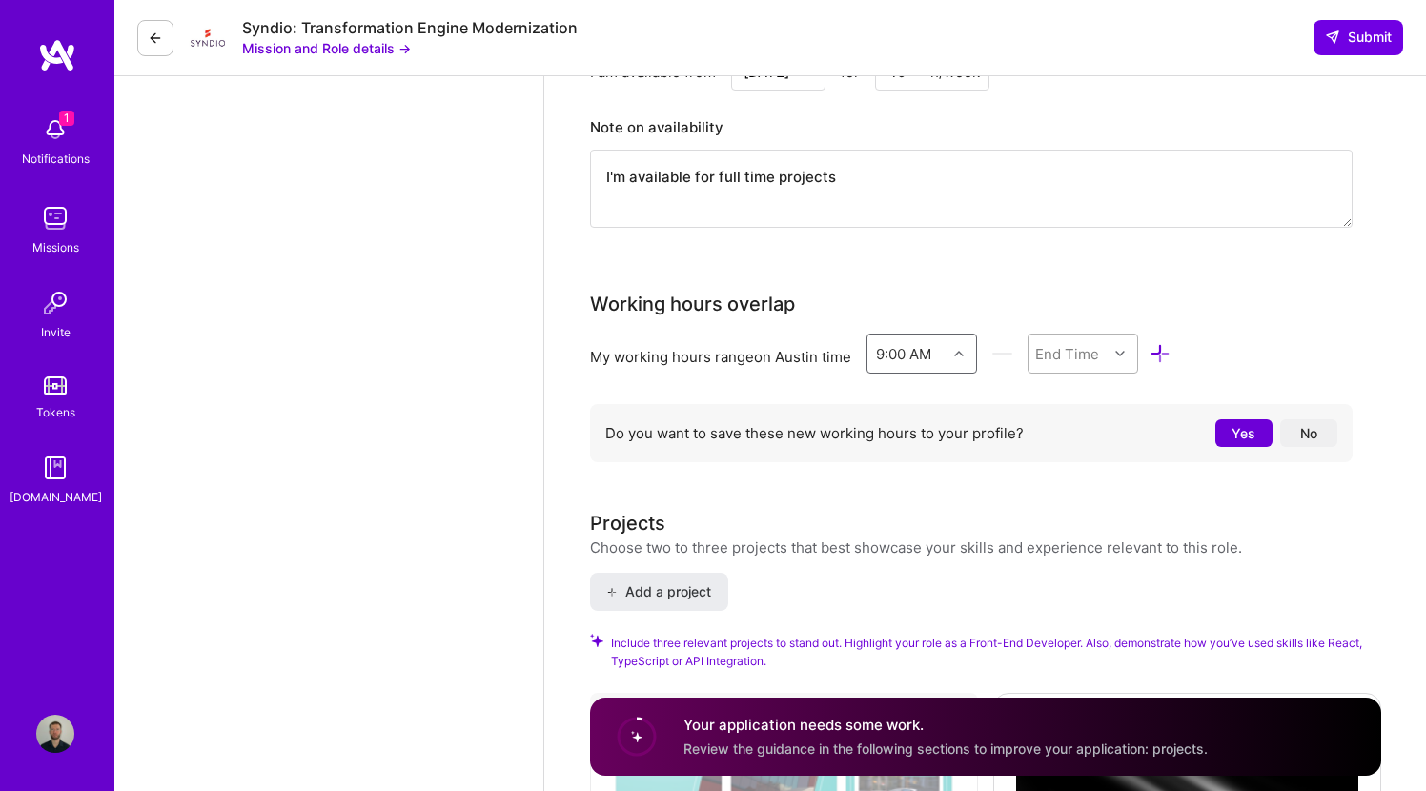
click at [1122, 352] on icon at bounding box center [1120, 354] width 10 height 10
click at [1086, 539] on div "5:00 PM" at bounding box center [1083, 544] width 112 height 35
click at [1318, 435] on button "No" at bounding box center [1308, 433] width 57 height 28
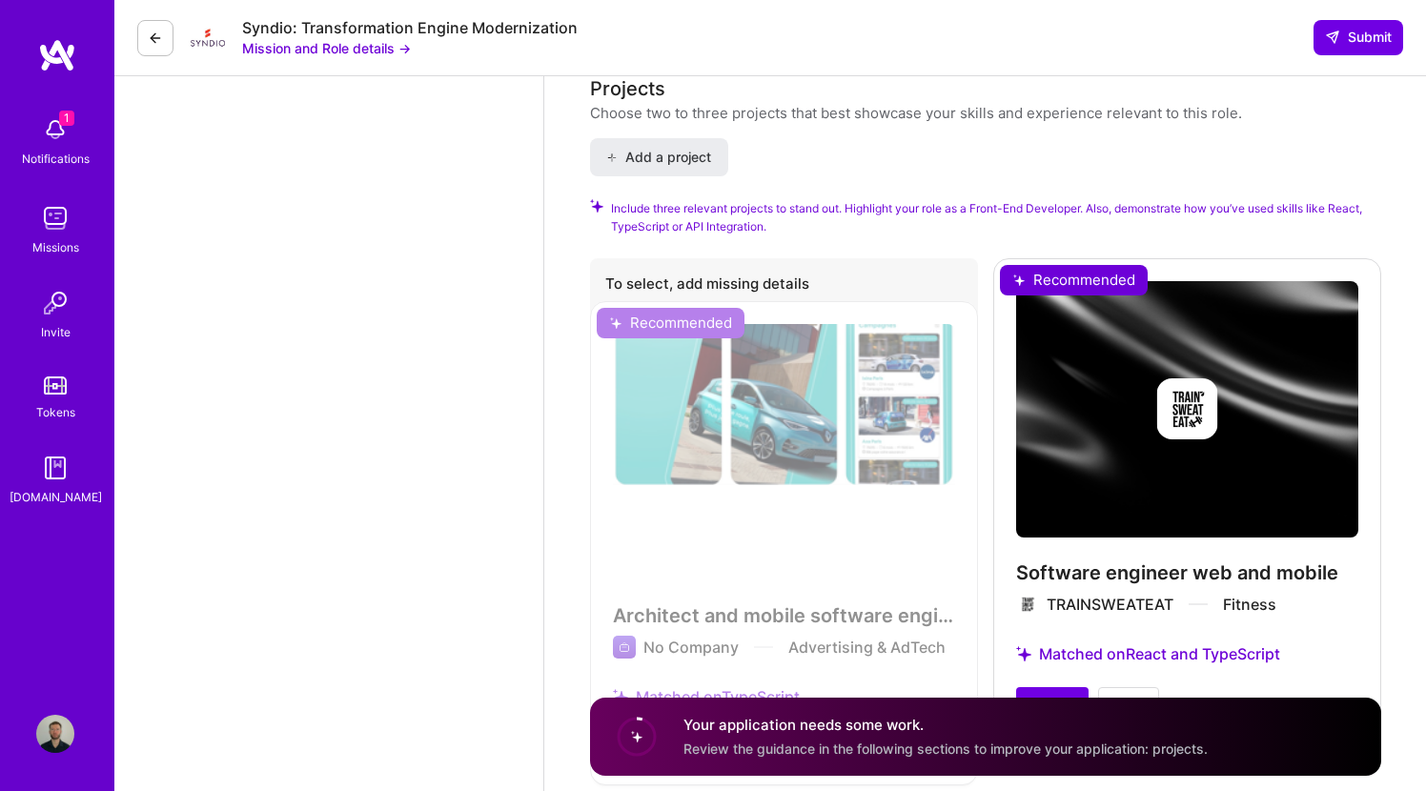
scroll to position [2002, 0]
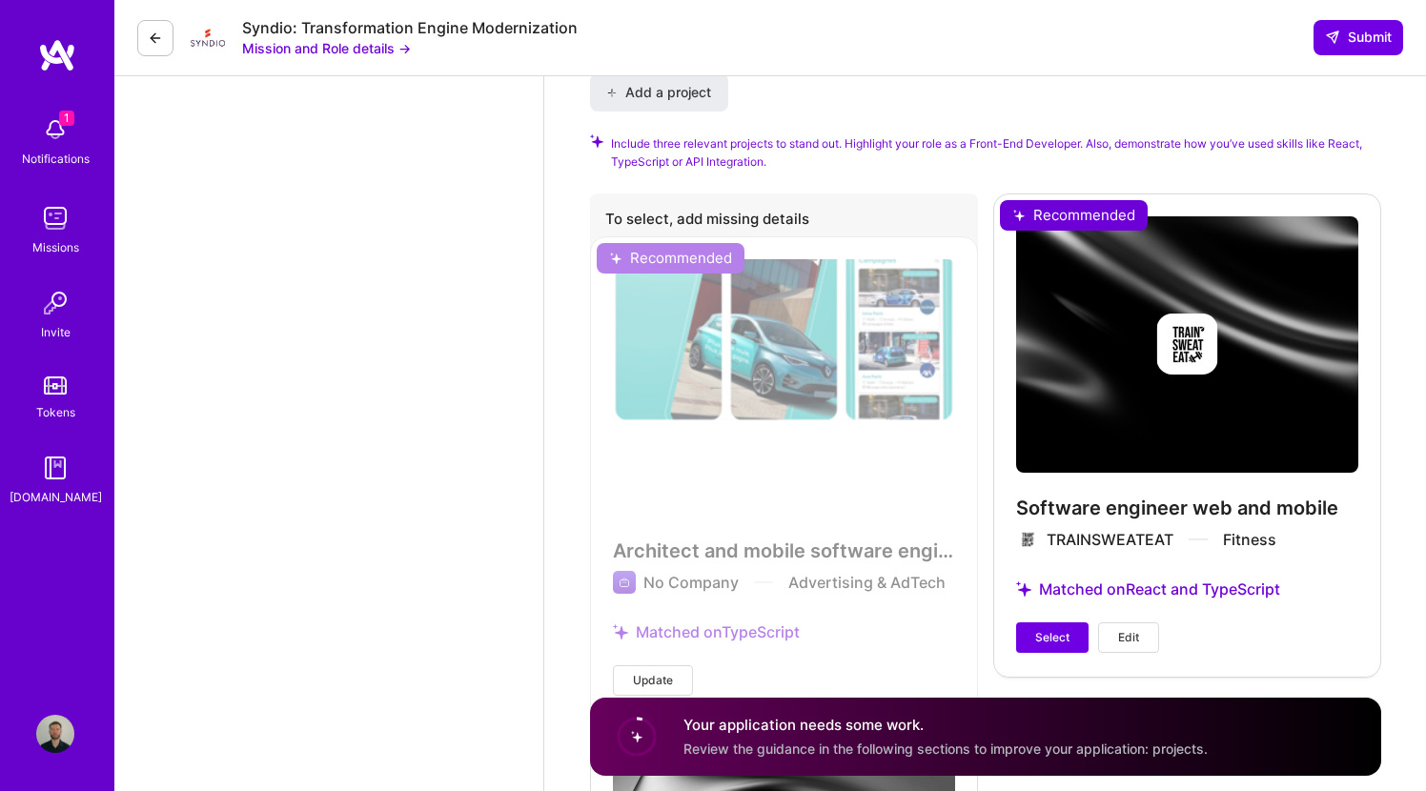
click at [1083, 327] on div "Software engineer web and mobile TRAINSWEATEAT Fitness Matched on React and Typ…" at bounding box center [1187, 434] width 388 height 482
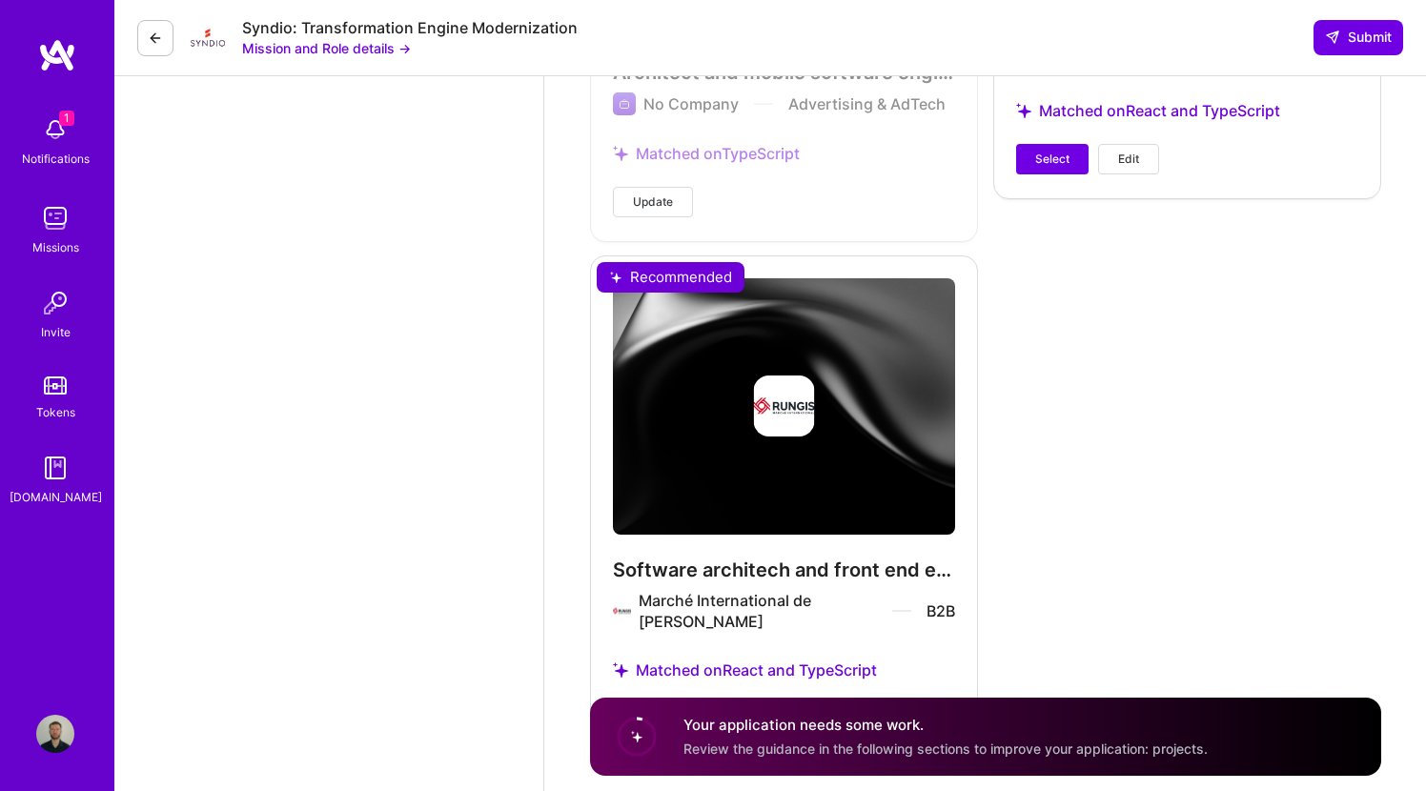
scroll to position [2478, 0]
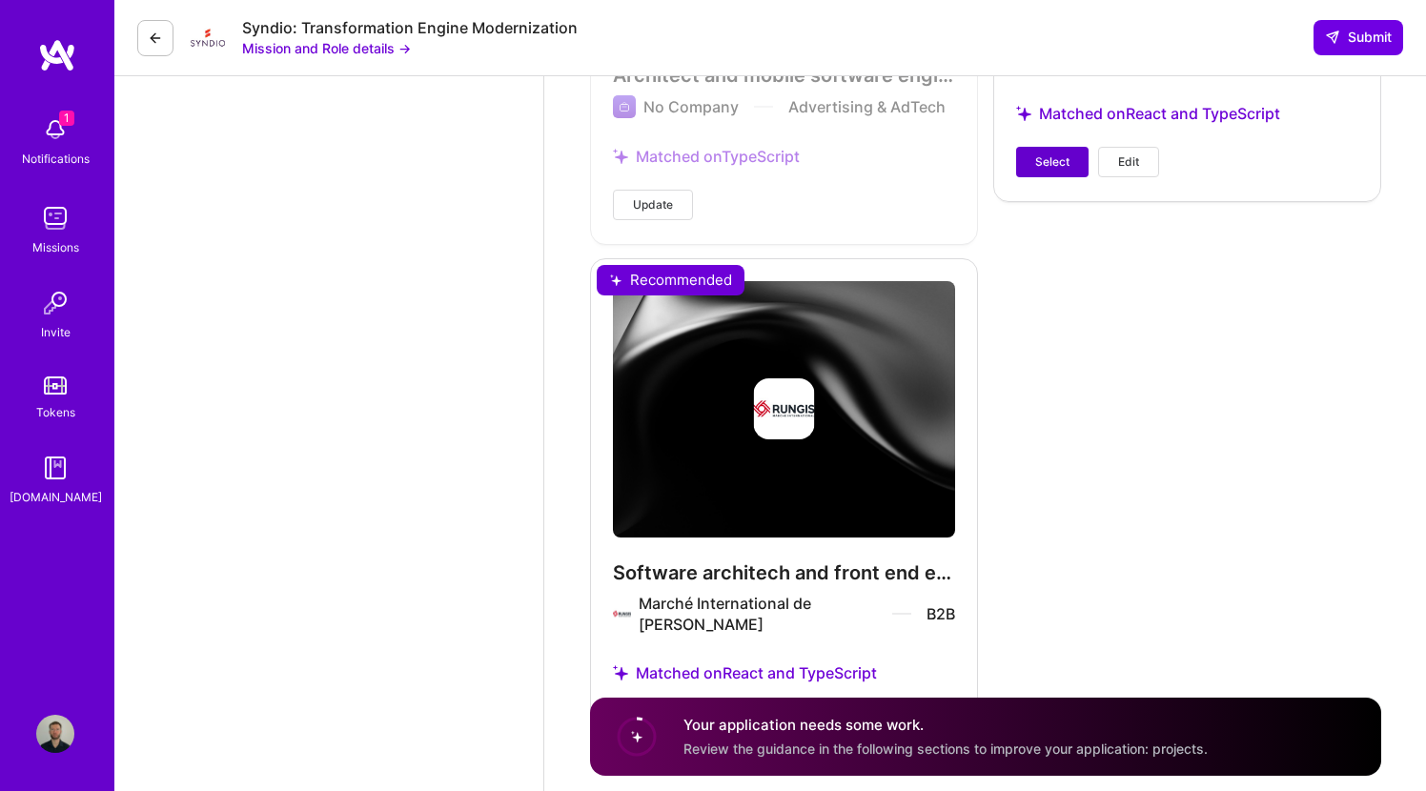
click at [1047, 153] on span "Select" at bounding box center [1052, 161] width 34 height 17
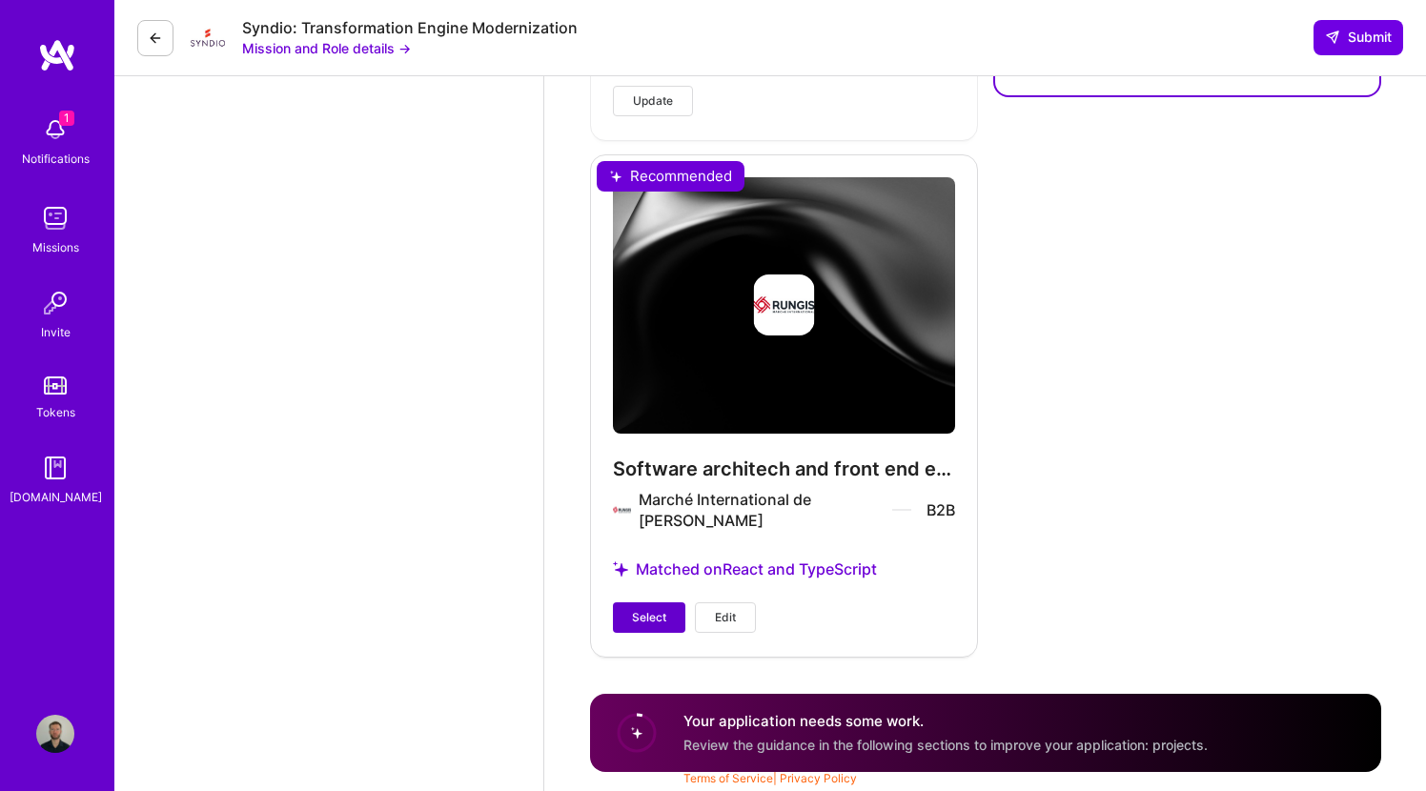
scroll to position [2582, 0]
click at [642, 616] on span "Select" at bounding box center [649, 617] width 34 height 17
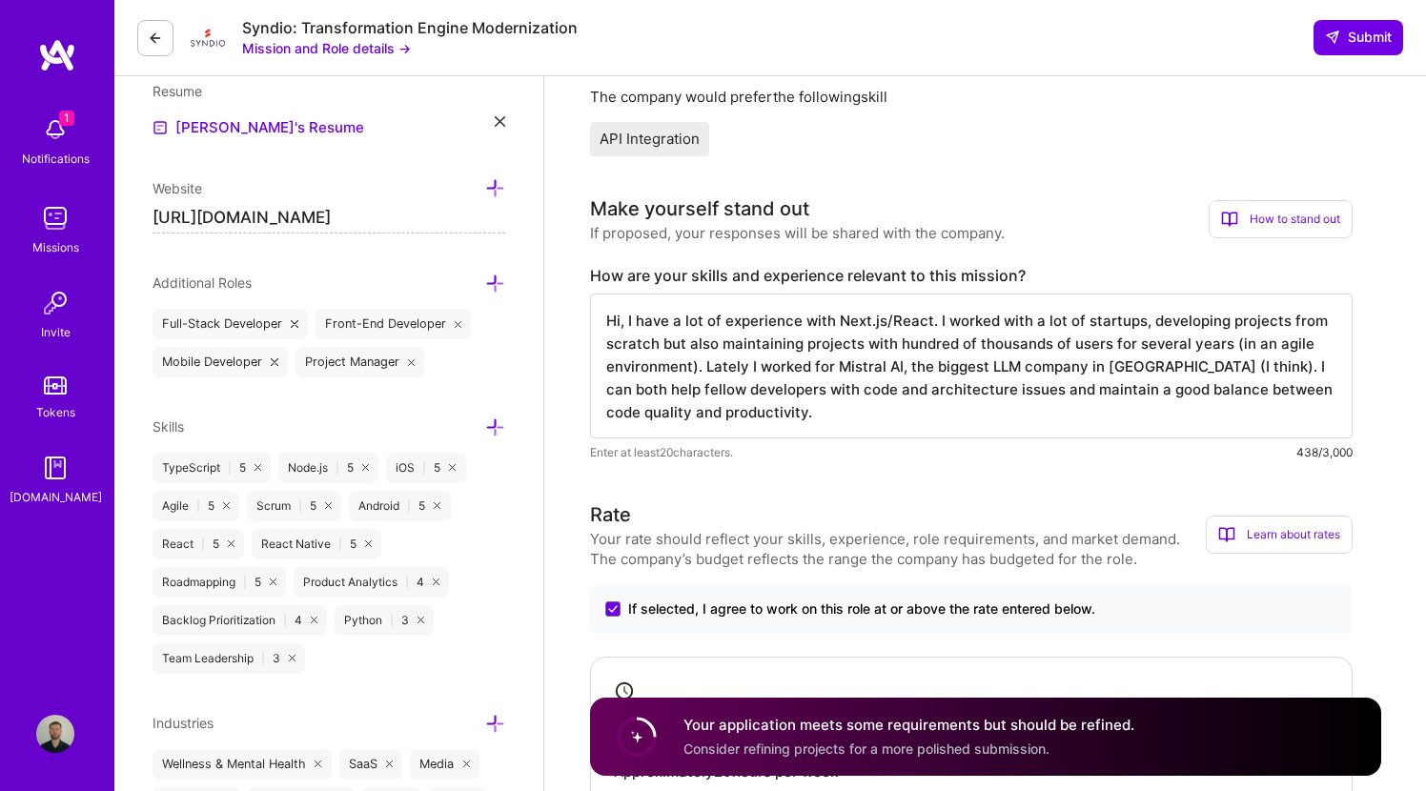
scroll to position [471, 0]
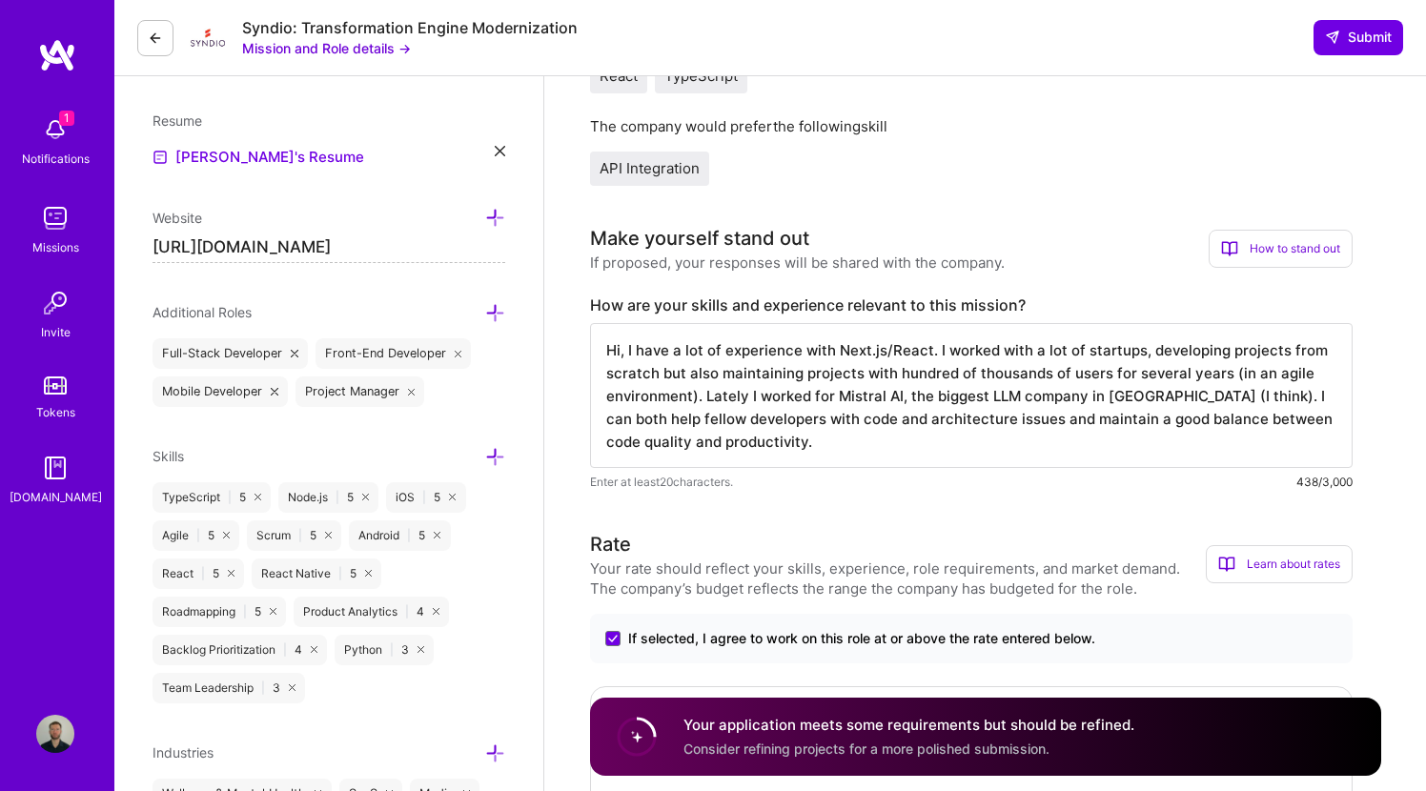
click at [754, 447] on textarea "Hi, I have a lot of experience with Next.js/React. I worked with a lot of start…" at bounding box center [971, 395] width 762 height 145
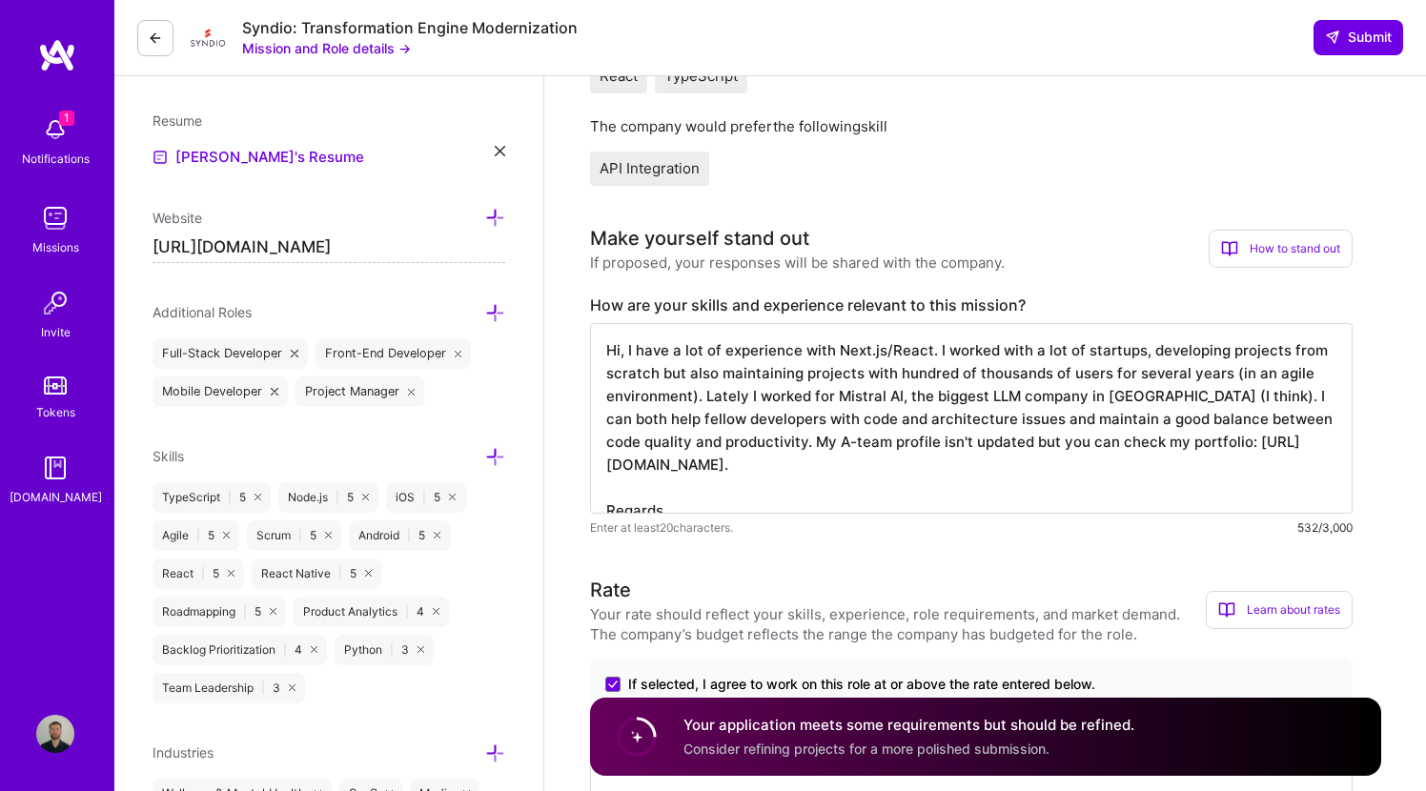
click at [624, 348] on textarea "Hi, I have a lot of experience with Next.js/React. I worked with a lot of start…" at bounding box center [971, 418] width 762 height 191
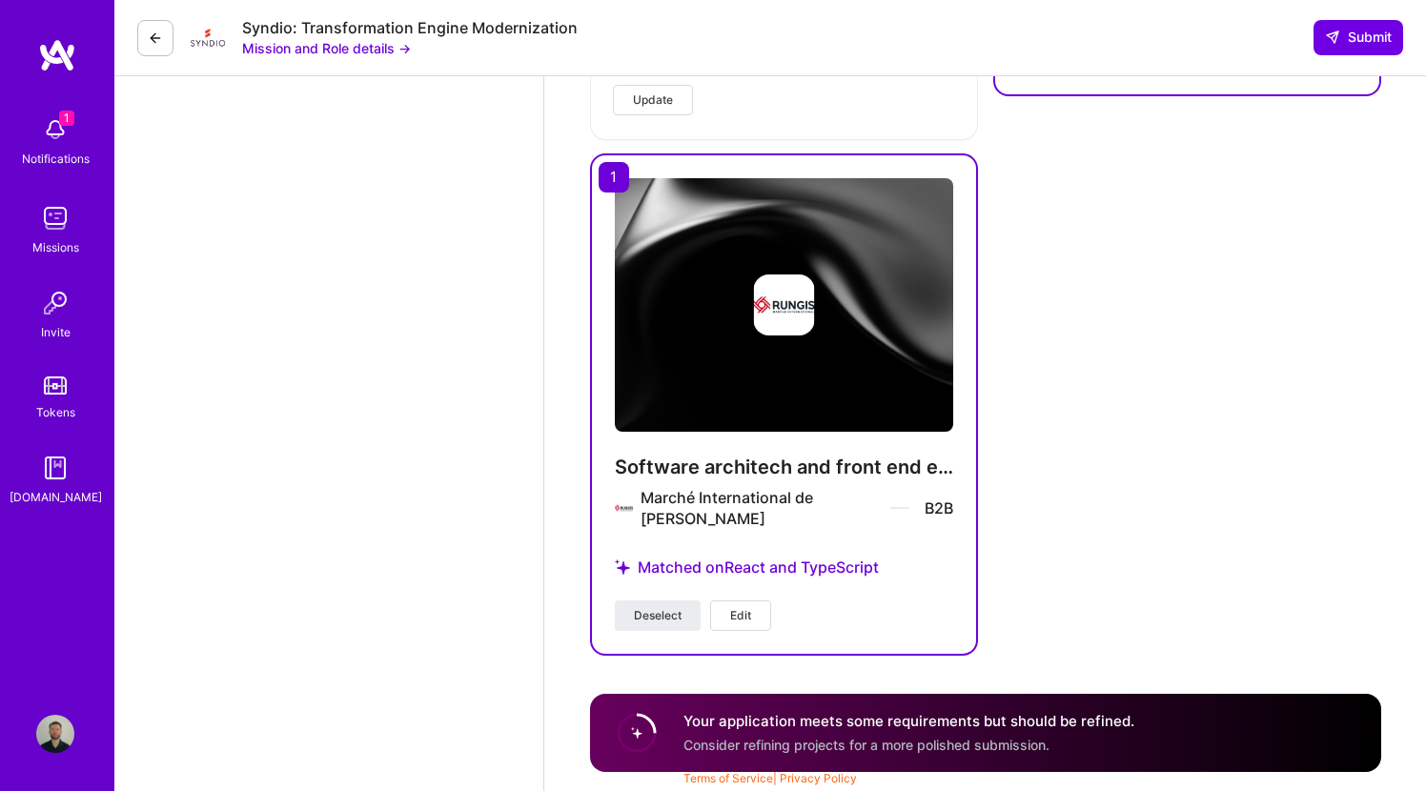
scroll to position [2674, 0]
type textarea "Hi, I have a lot of experience with Next.js/React. I worked with a lot of start…"
click at [1362, 23] on button "Submit" at bounding box center [1358, 37] width 90 height 34
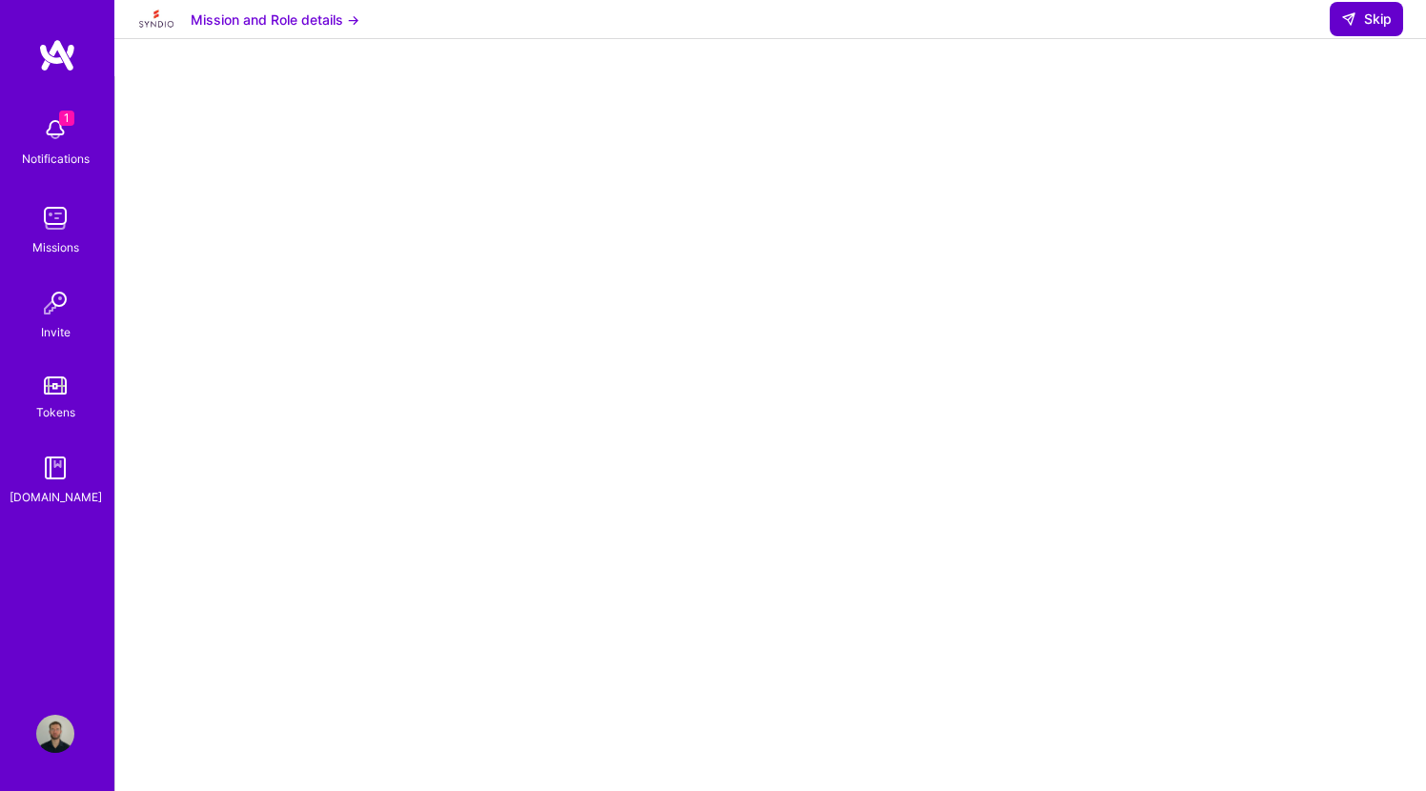
click at [1365, 29] on span "Skip" at bounding box center [1366, 19] width 51 height 19
select select "BR"
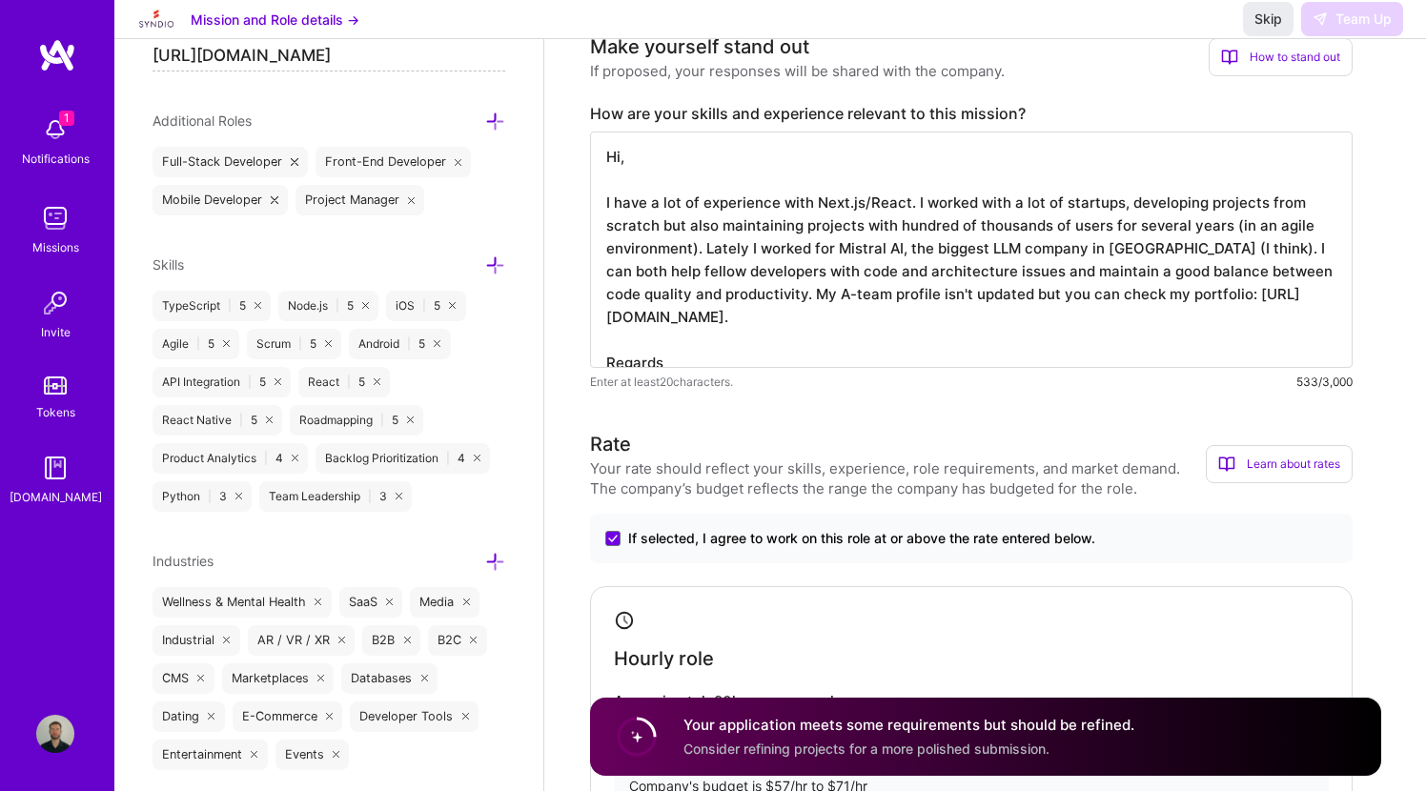
scroll to position [664, 0]
click at [1052, 307] on textarea "Hi, I have a lot of experience with Next.js/React. I worked with a lot of start…" at bounding box center [971, 248] width 762 height 236
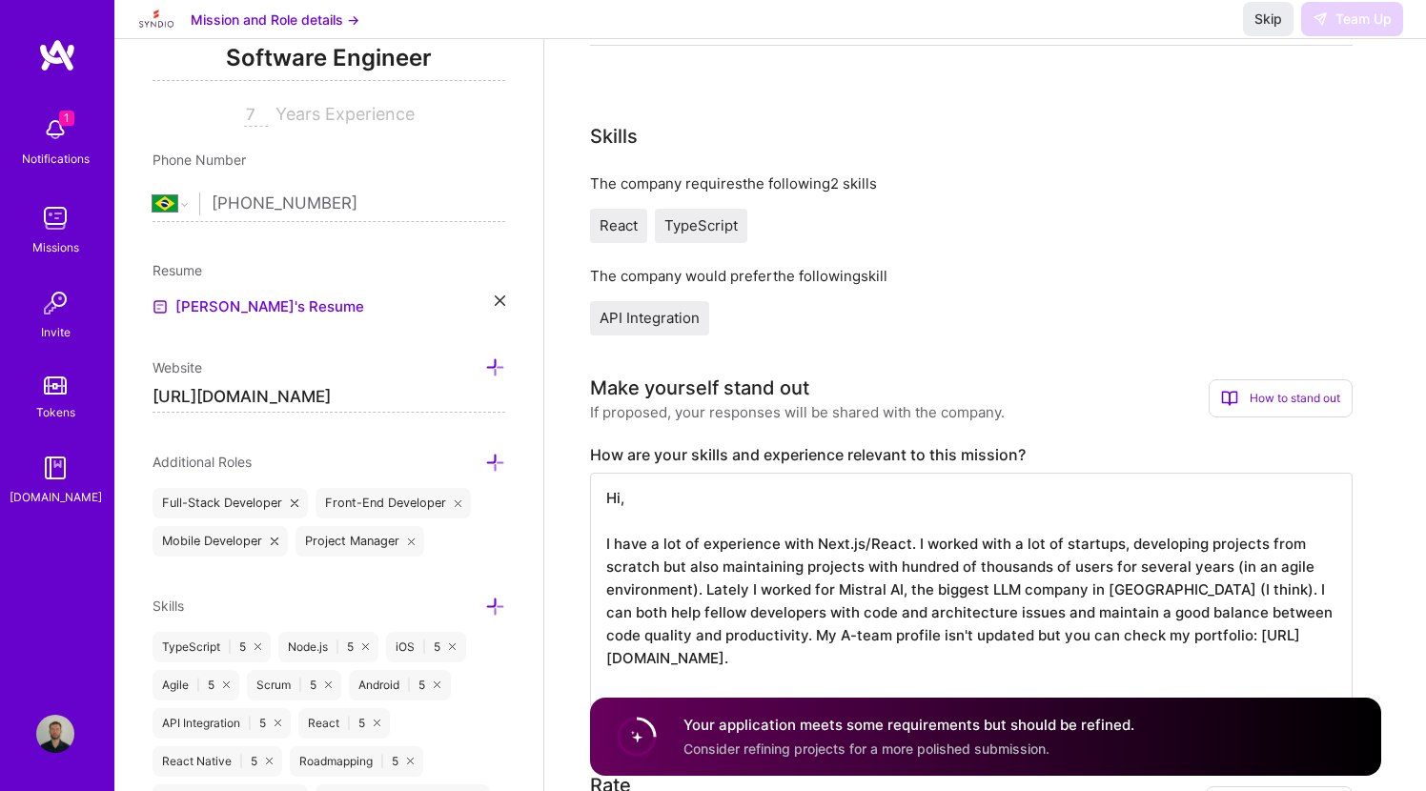
scroll to position [656, 0]
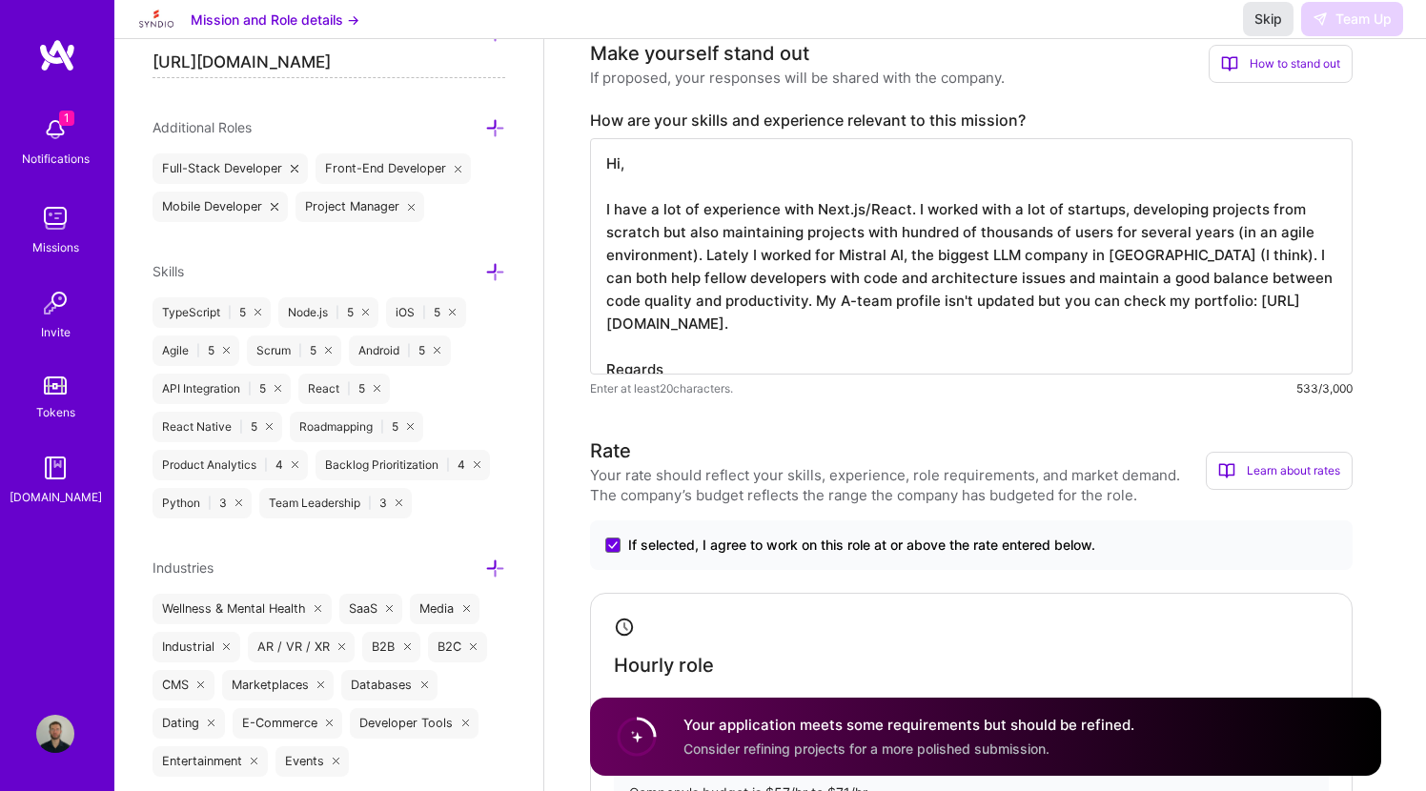
click at [1276, 29] on span "Skip" at bounding box center [1268, 19] width 28 height 19
